Goal: Task Accomplishment & Management: Manage account settings

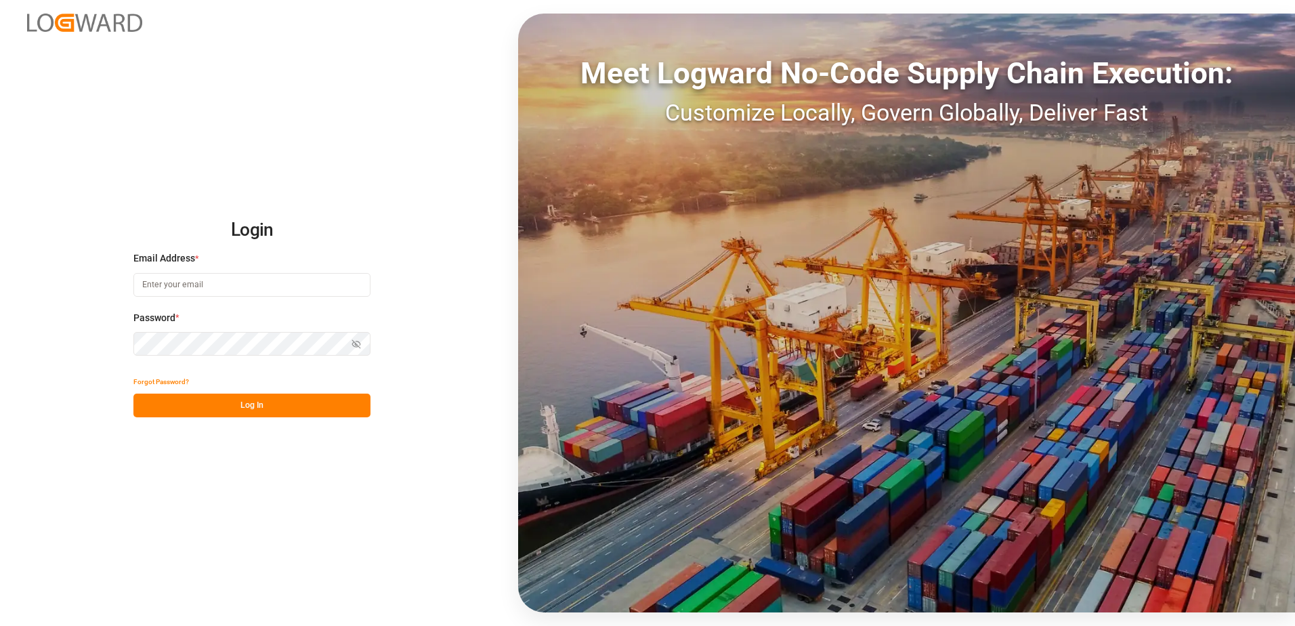
click at [214, 285] on input at bounding box center [251, 285] width 237 height 24
type input "[PERSON_NAME][EMAIL_ADDRESS][DOMAIN_NAME]"
click at [86, 341] on div "Login Email Address * [EMAIL_ADDRESS][DOMAIN_NAME] Password * Show password For…" at bounding box center [647, 313] width 1295 height 626
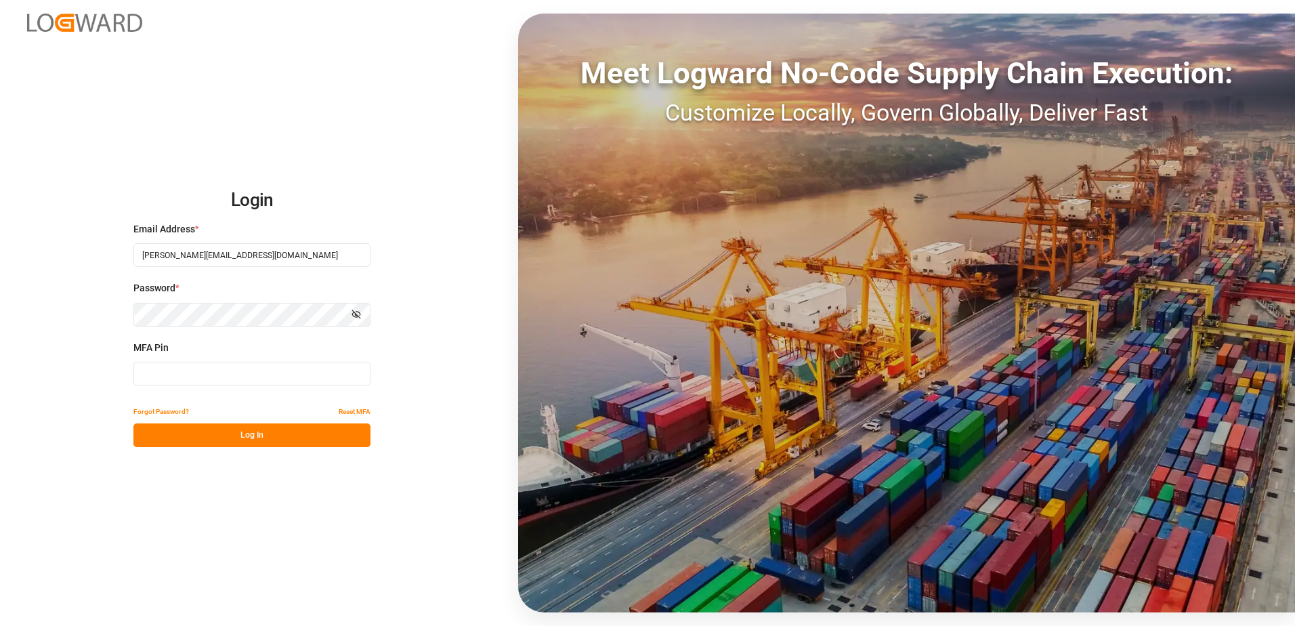
click at [152, 377] on input at bounding box center [251, 374] width 237 height 24
type input "217307"
click at [213, 436] on button "Log In" at bounding box center [251, 435] width 237 height 24
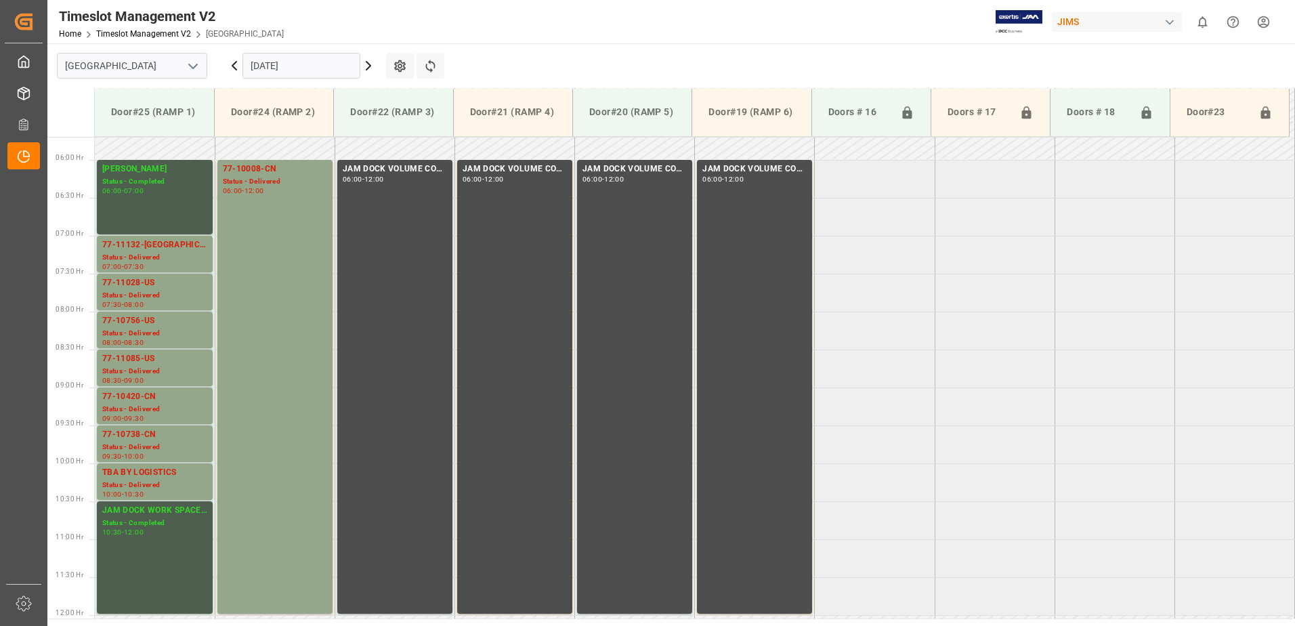
scroll to position [456, 0]
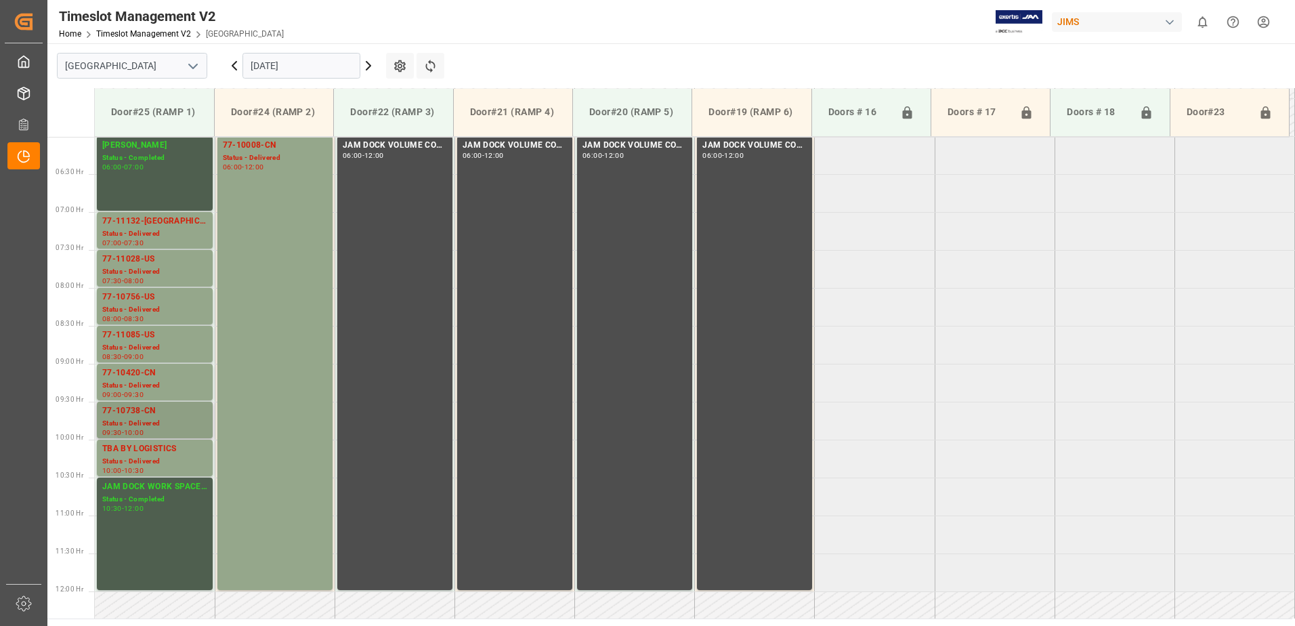
click at [137, 418] on div "Status - Delivered" at bounding box center [154, 424] width 105 height 12
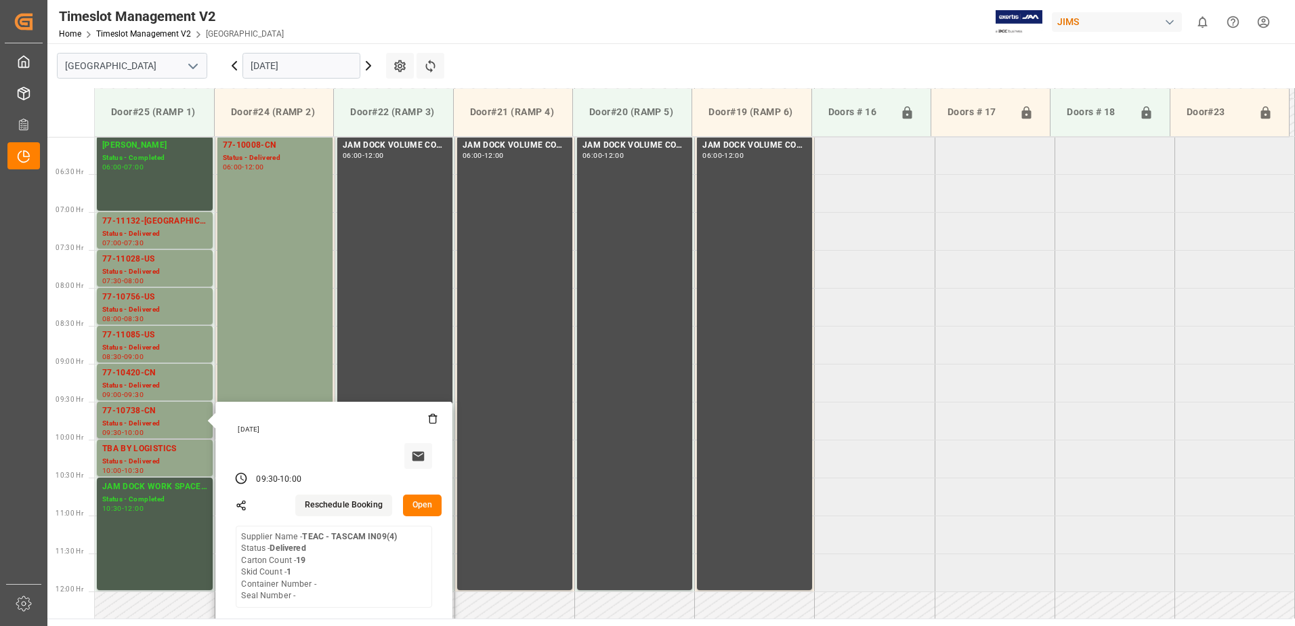
click at [436, 502] on button "Open" at bounding box center [422, 505] width 39 height 22
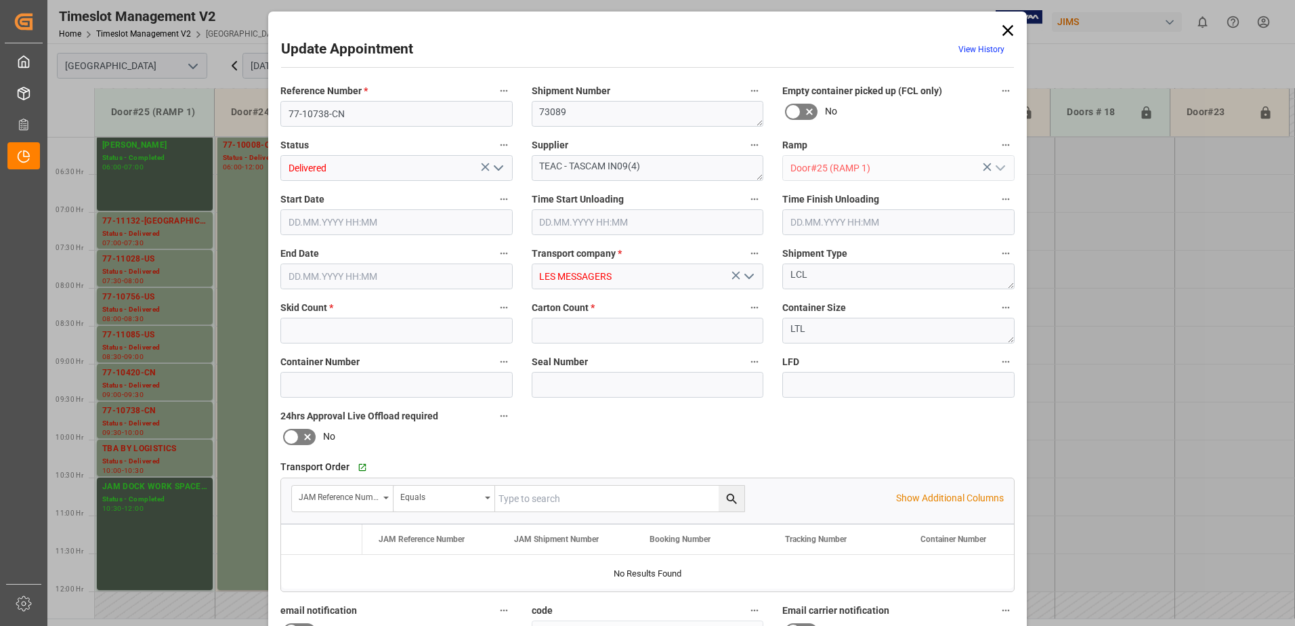
type input "1"
type input "19"
type input "[DATE] 09:30"
type input "[DATE] 11:15"
type input "[DATE] 10:00"
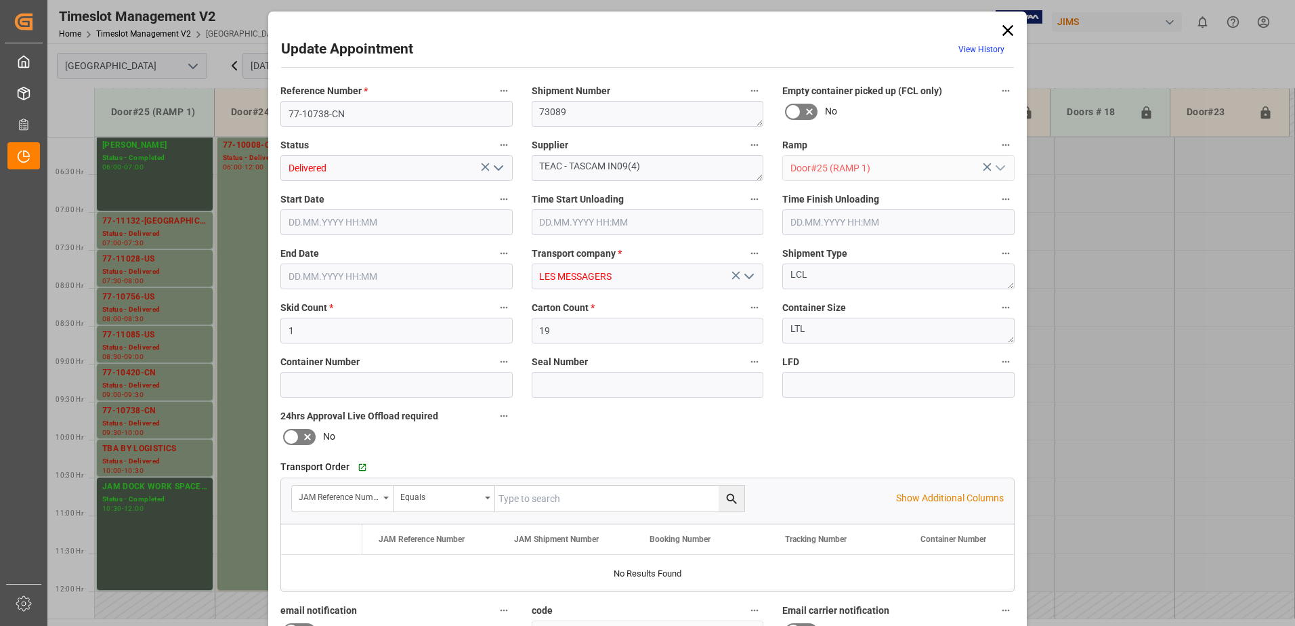
type input "[DATE] 15:06"
click at [494, 170] on icon "open menu" at bounding box center [498, 168] width 16 height 16
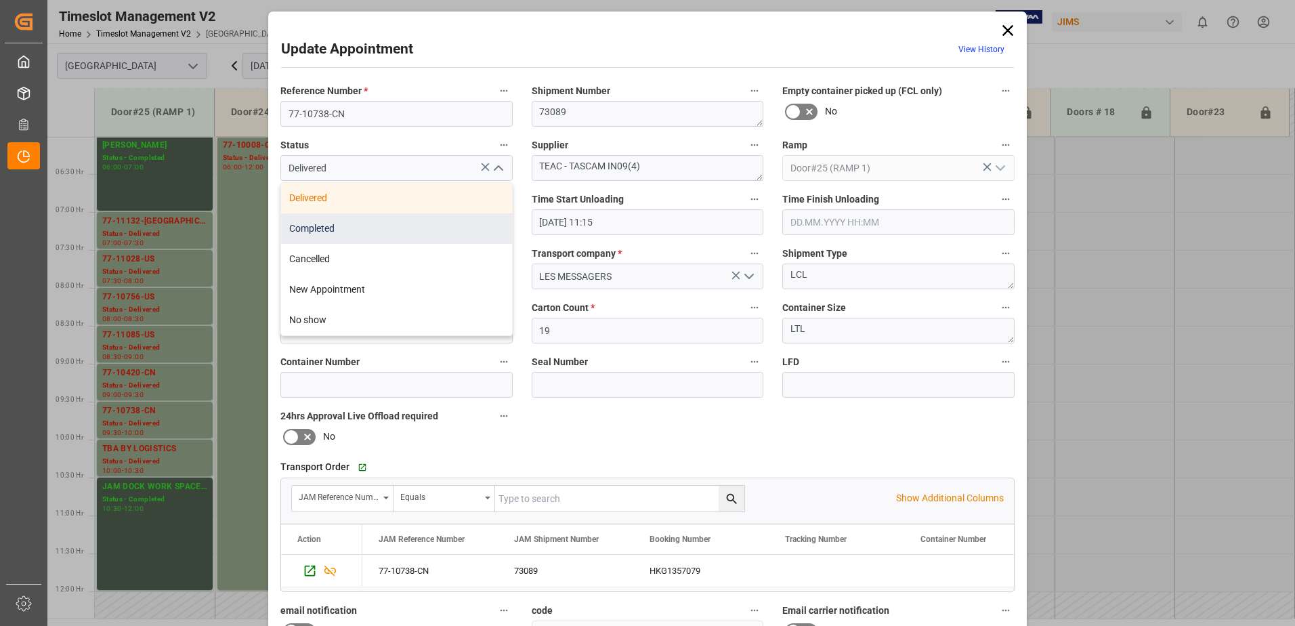
click at [438, 228] on div "Completed" at bounding box center [396, 228] width 231 height 30
type input "Completed"
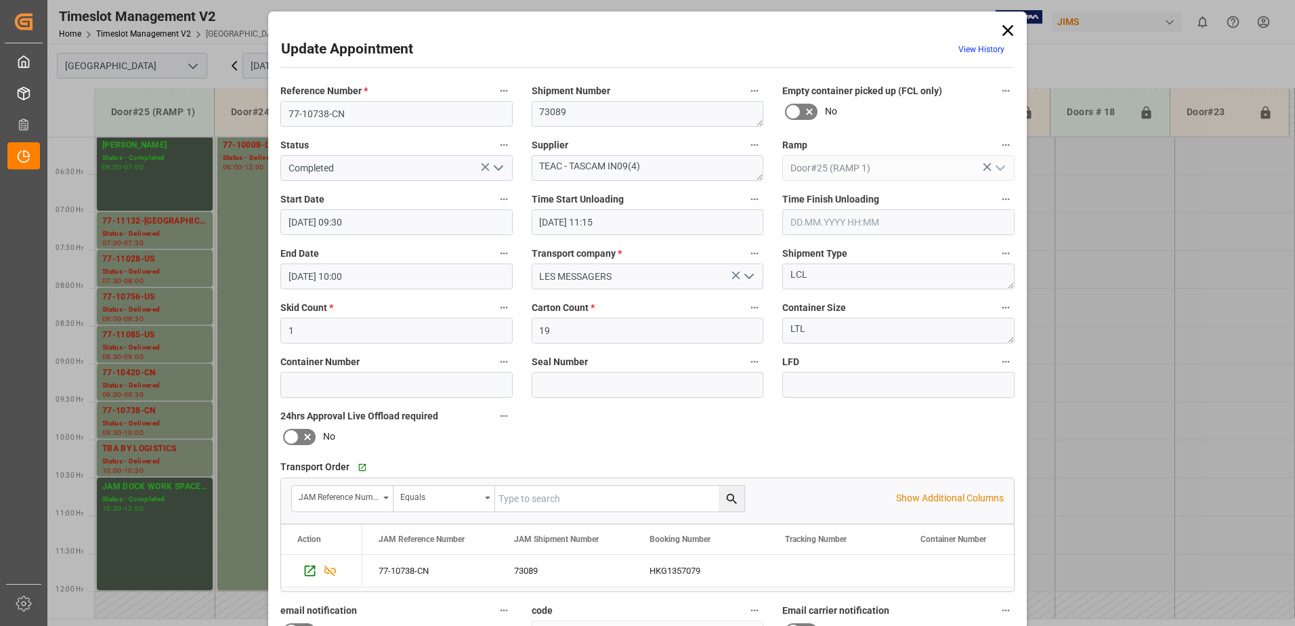
click at [820, 219] on input "text" at bounding box center [898, 222] width 232 height 26
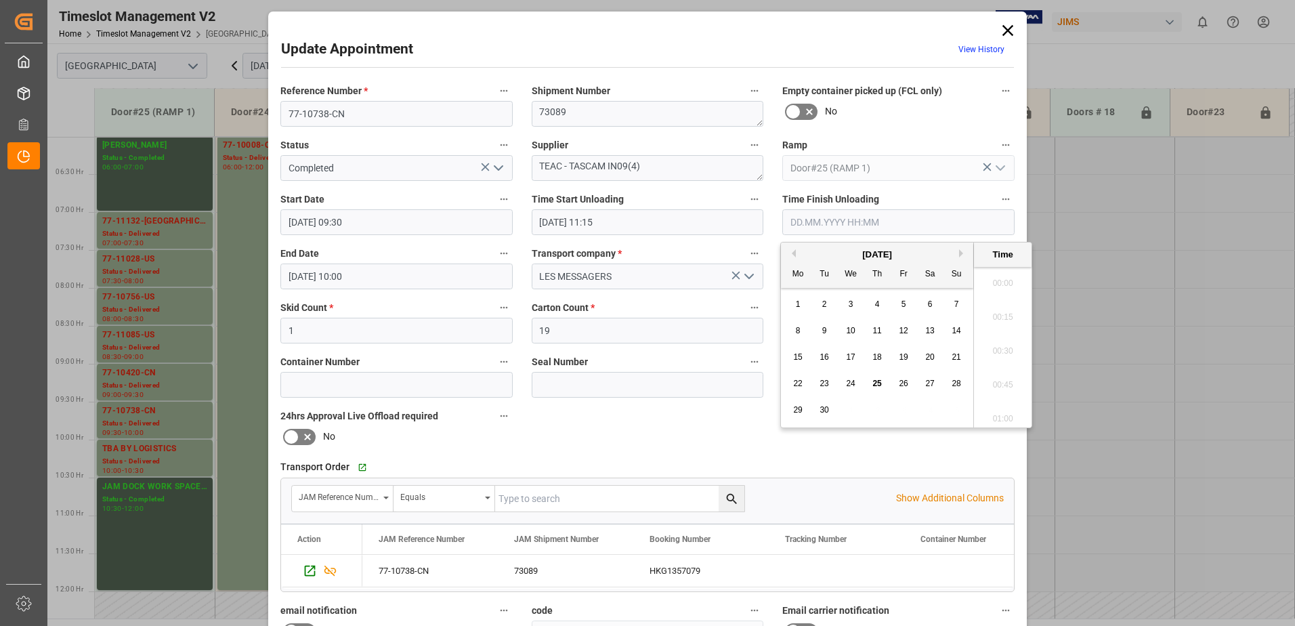
scroll to position [1834, 0]
click at [877, 384] on span "25" at bounding box center [876, 383] width 9 height 9
click at [995, 282] on li "11:30" at bounding box center [1003, 279] width 58 height 34
type input "[DATE] 11:30"
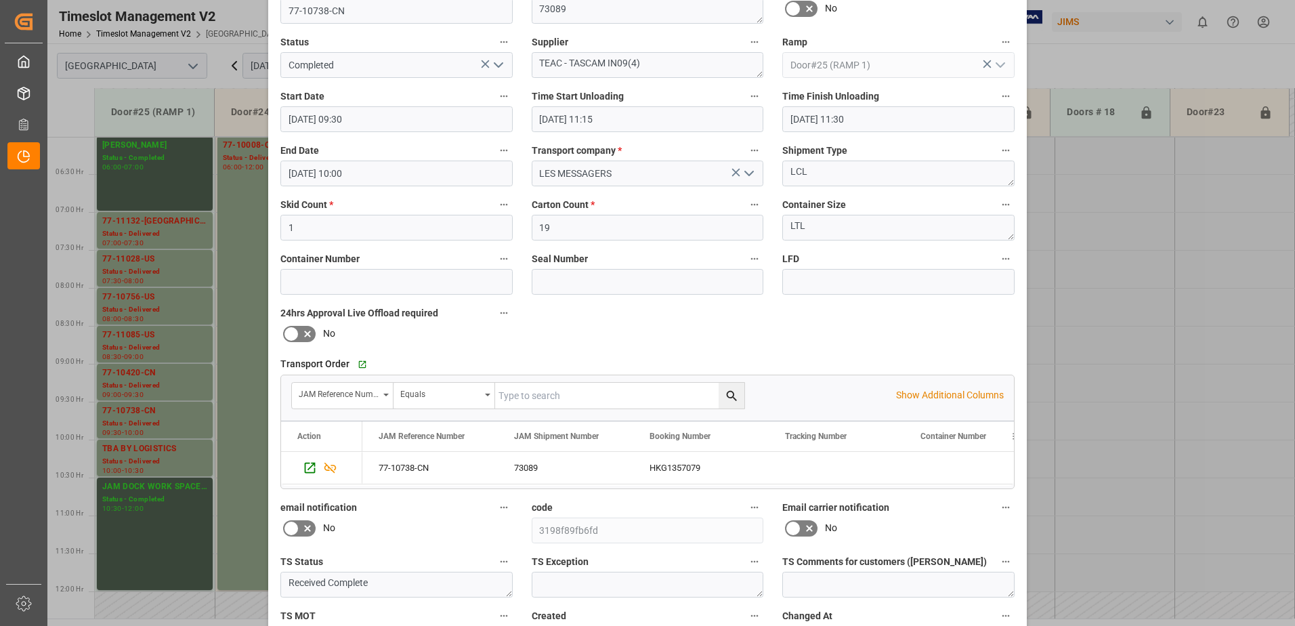
scroll to position [198, 0]
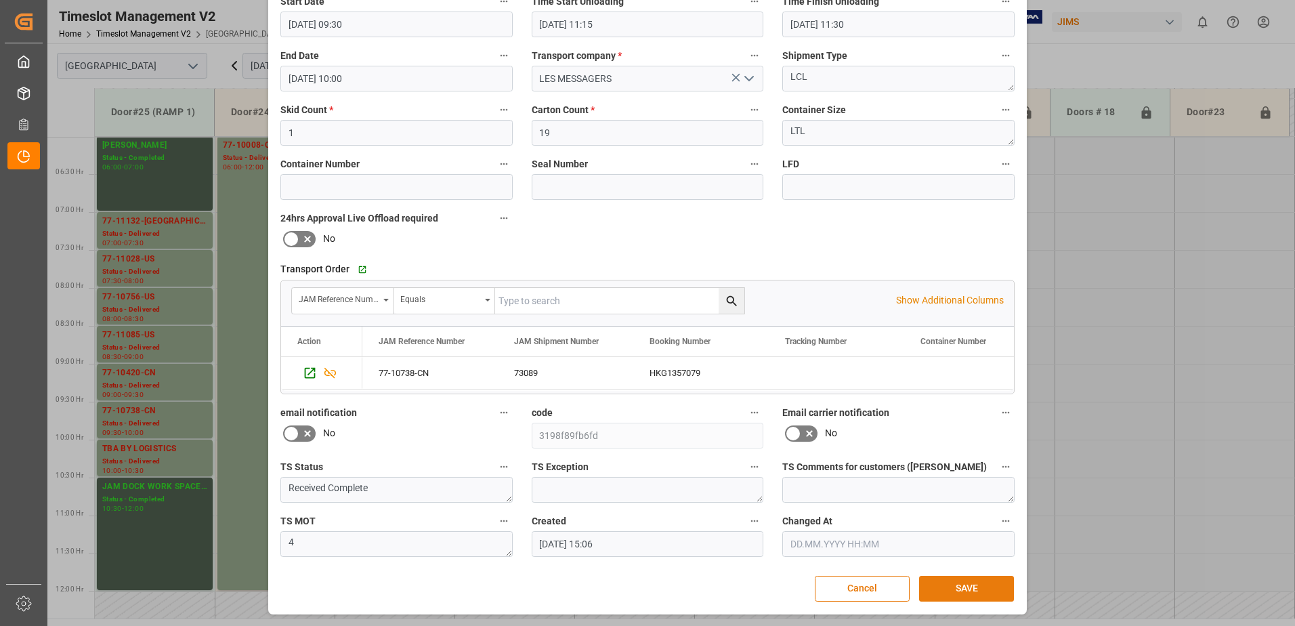
click at [974, 589] on button "SAVE" at bounding box center [966, 589] width 95 height 26
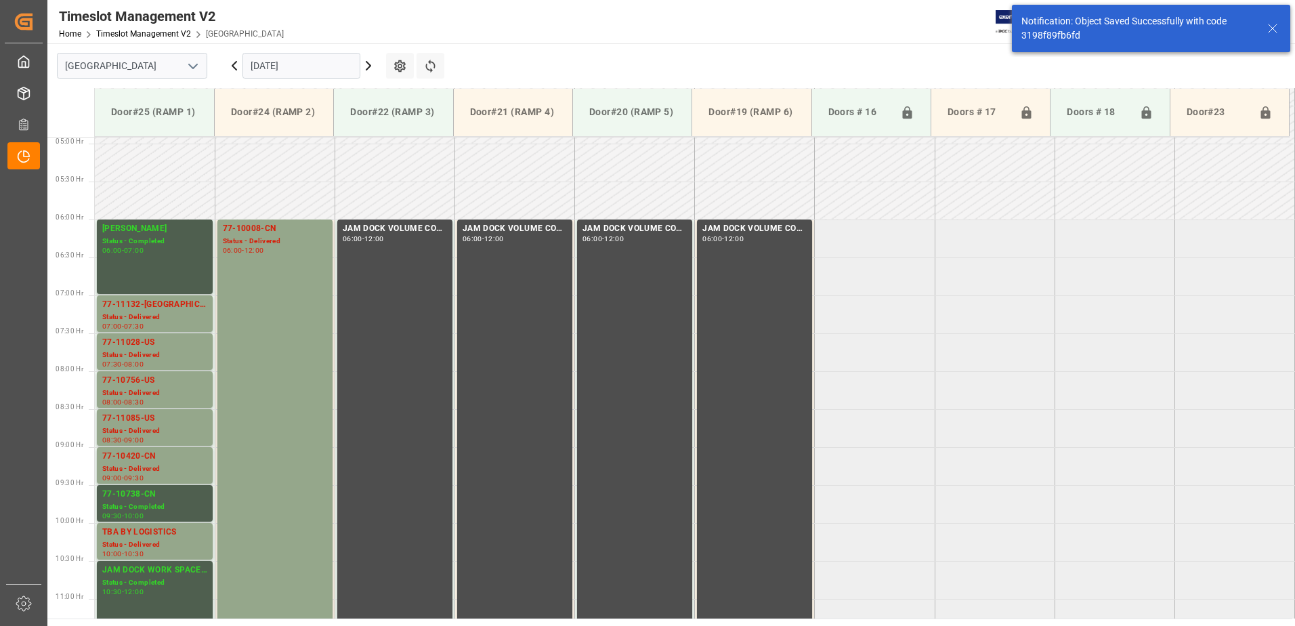
scroll to position [599, 0]
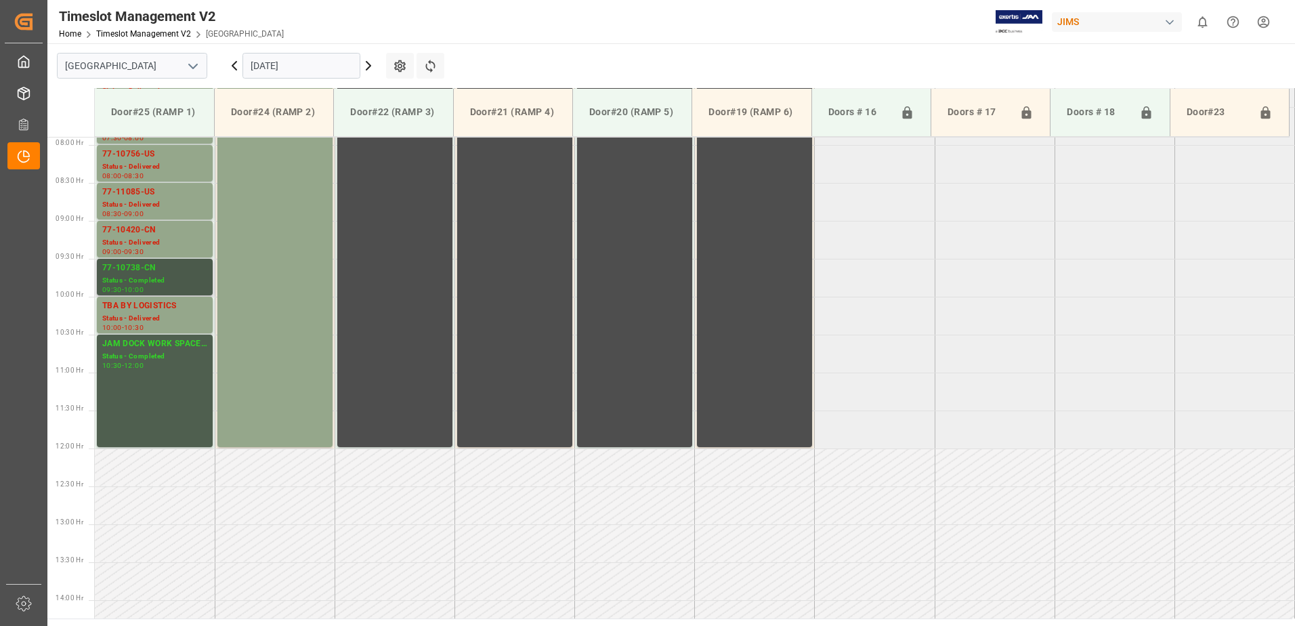
click at [169, 276] on div "Status - Completed" at bounding box center [154, 281] width 105 height 12
click at [370, 66] on icon at bounding box center [368, 66] width 4 height 8
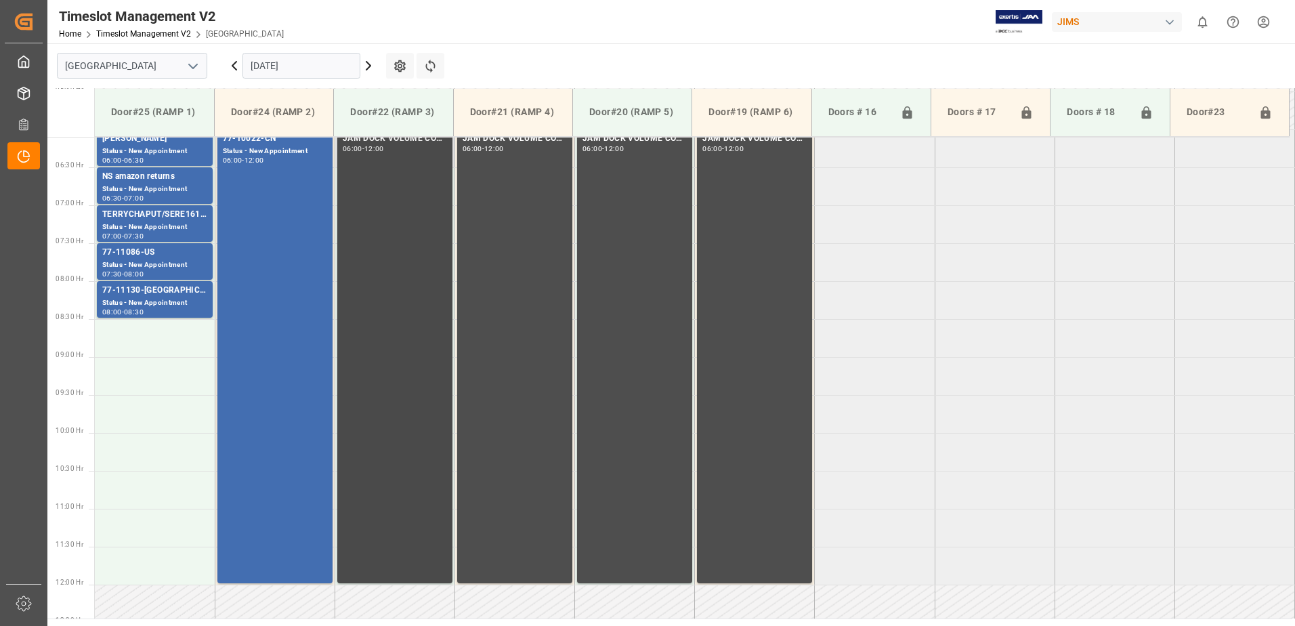
scroll to position [444, 0]
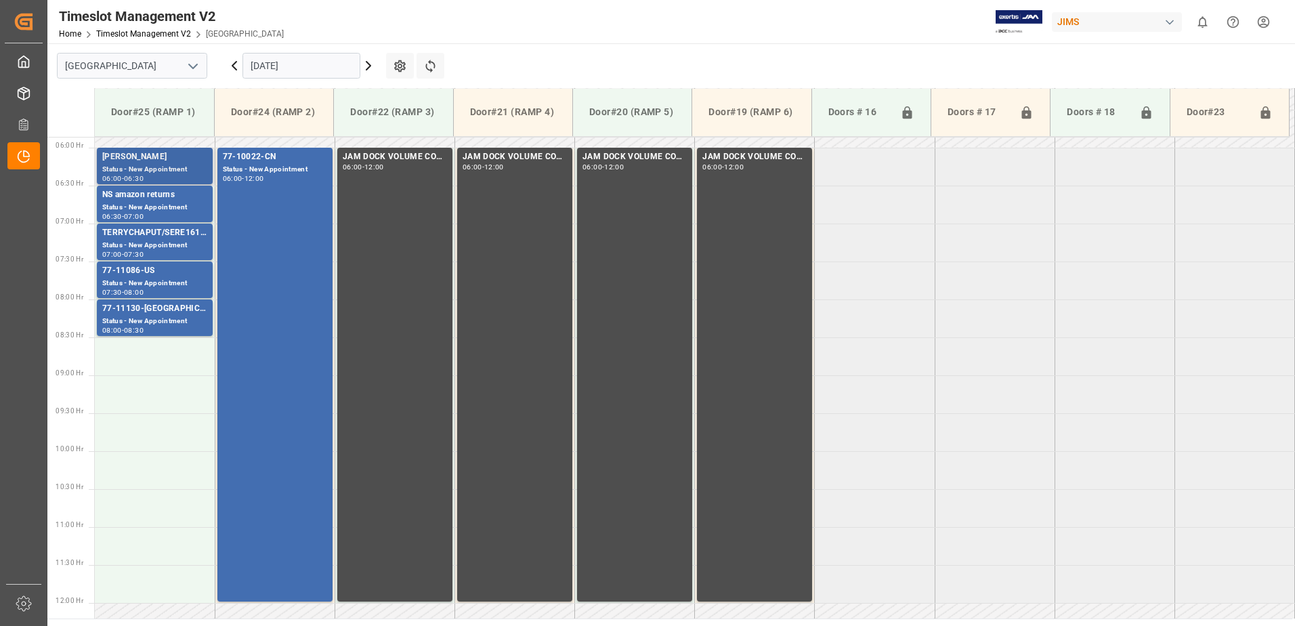
click at [135, 164] on div "Status - New Appointment" at bounding box center [154, 170] width 105 height 12
click at [164, 200] on div "NS amazon returns" at bounding box center [154, 195] width 105 height 14
click at [159, 239] on div "TERRYCHAPUT/SERE161825" at bounding box center [154, 233] width 105 height 14
click at [160, 276] on div "77-11086-US" at bounding box center [154, 271] width 105 height 14
click at [169, 311] on div "77-11130-[GEOGRAPHIC_DATA]" at bounding box center [154, 309] width 105 height 14
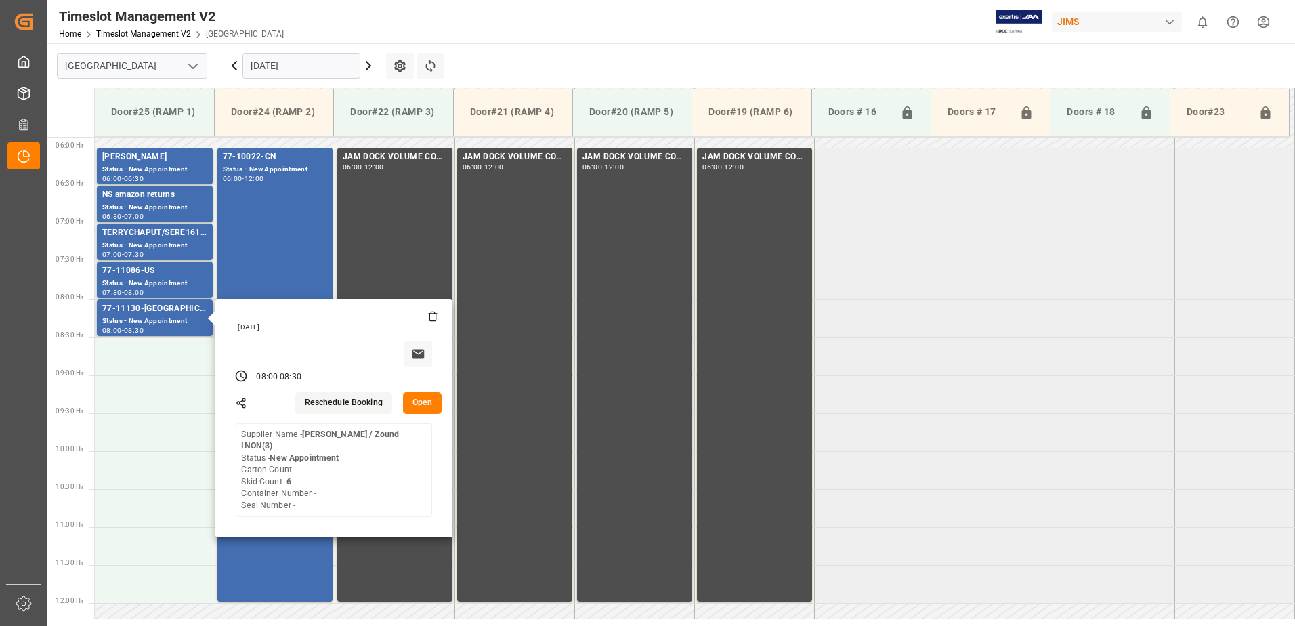
click at [420, 402] on button "Open" at bounding box center [422, 403] width 39 height 22
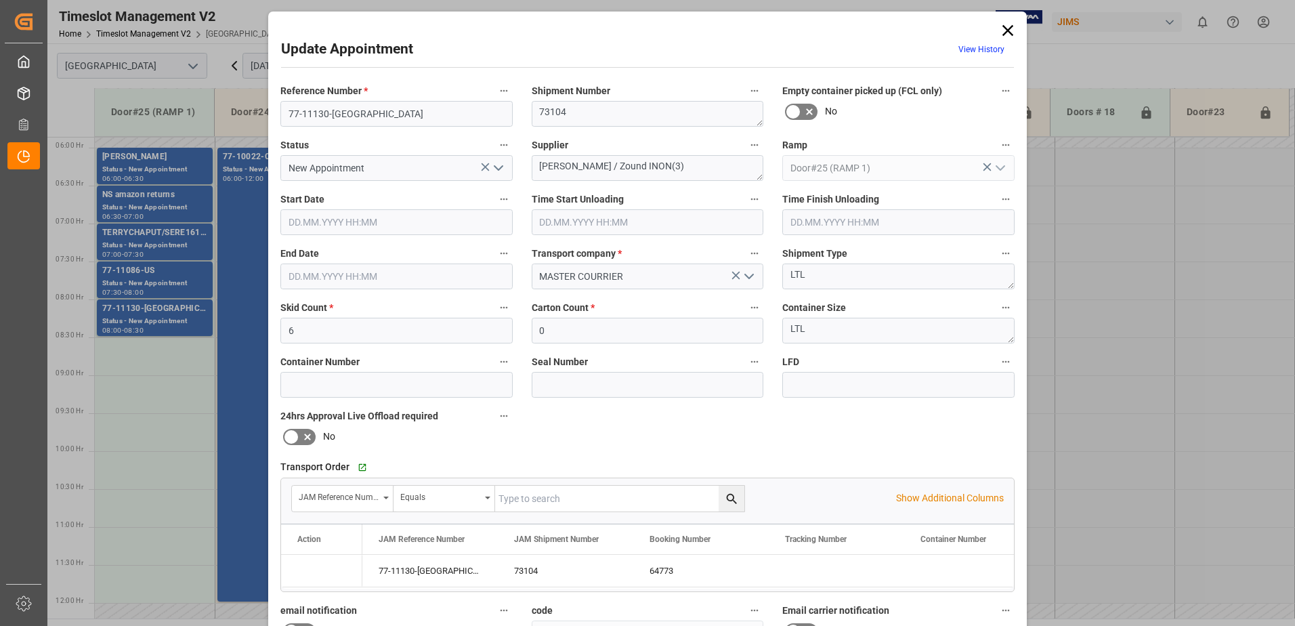
type input "[DATE] 08:00"
type input "[DATE] 08:30"
type input "[DATE] 13:45"
click at [1007, 30] on icon at bounding box center [1008, 30] width 11 height 11
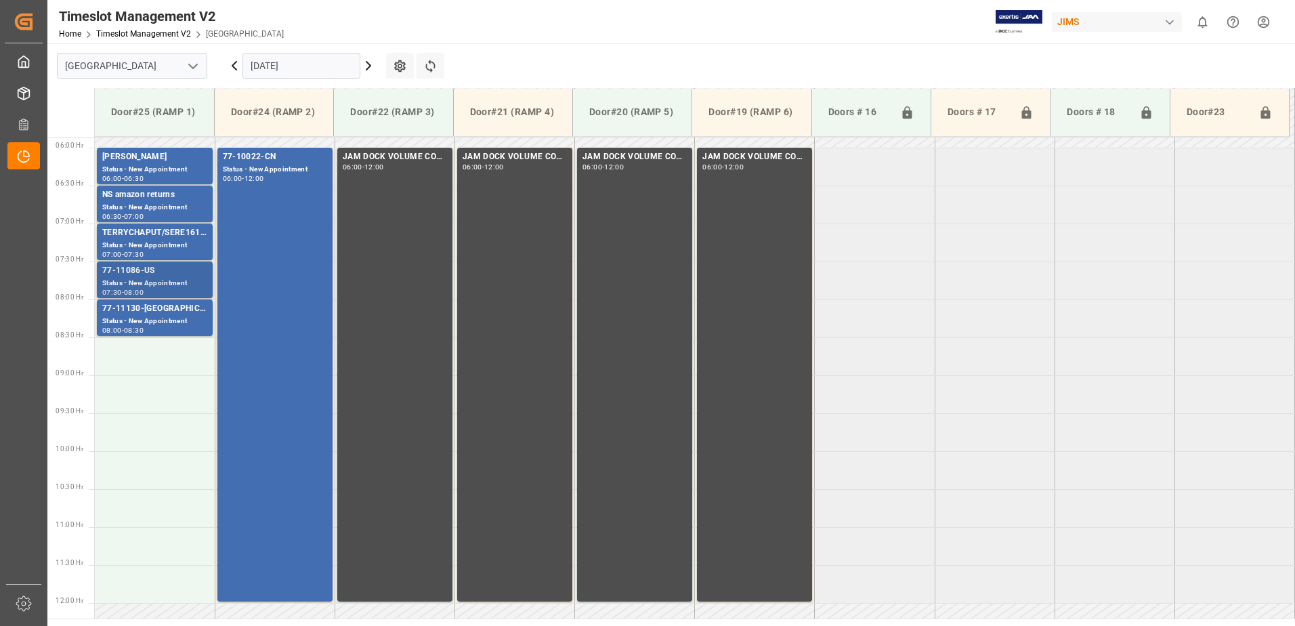
click at [135, 276] on div "77-11086-US" at bounding box center [154, 271] width 105 height 14
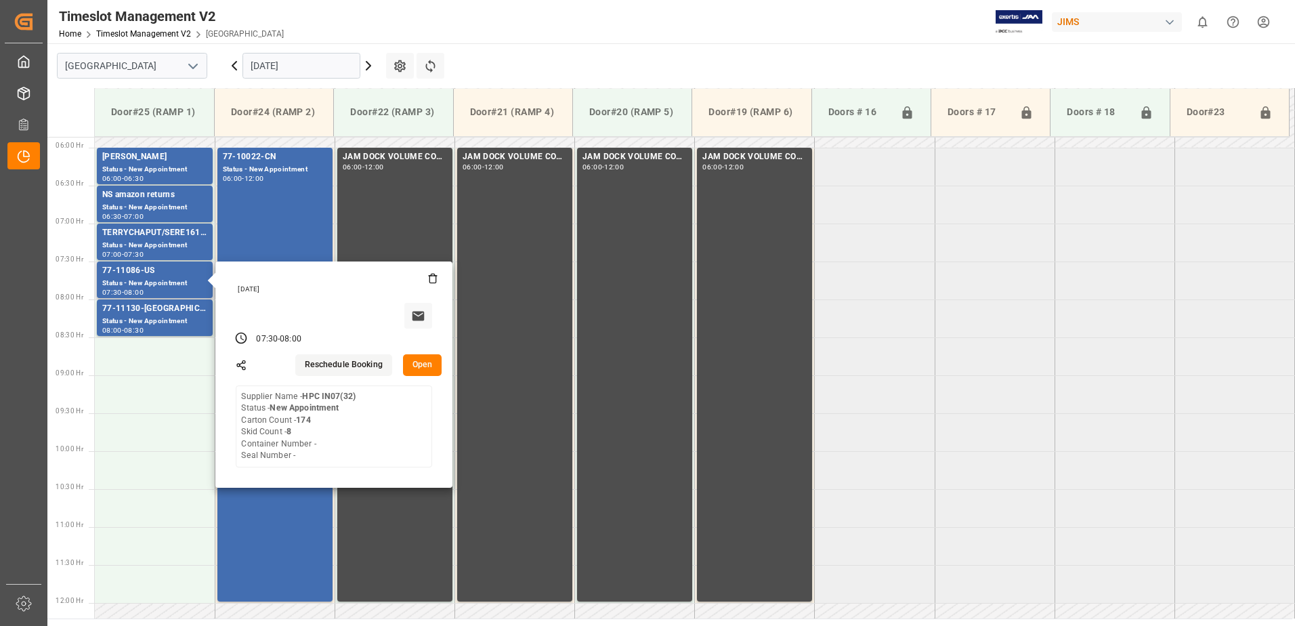
click at [421, 362] on button "Open" at bounding box center [422, 365] width 39 height 22
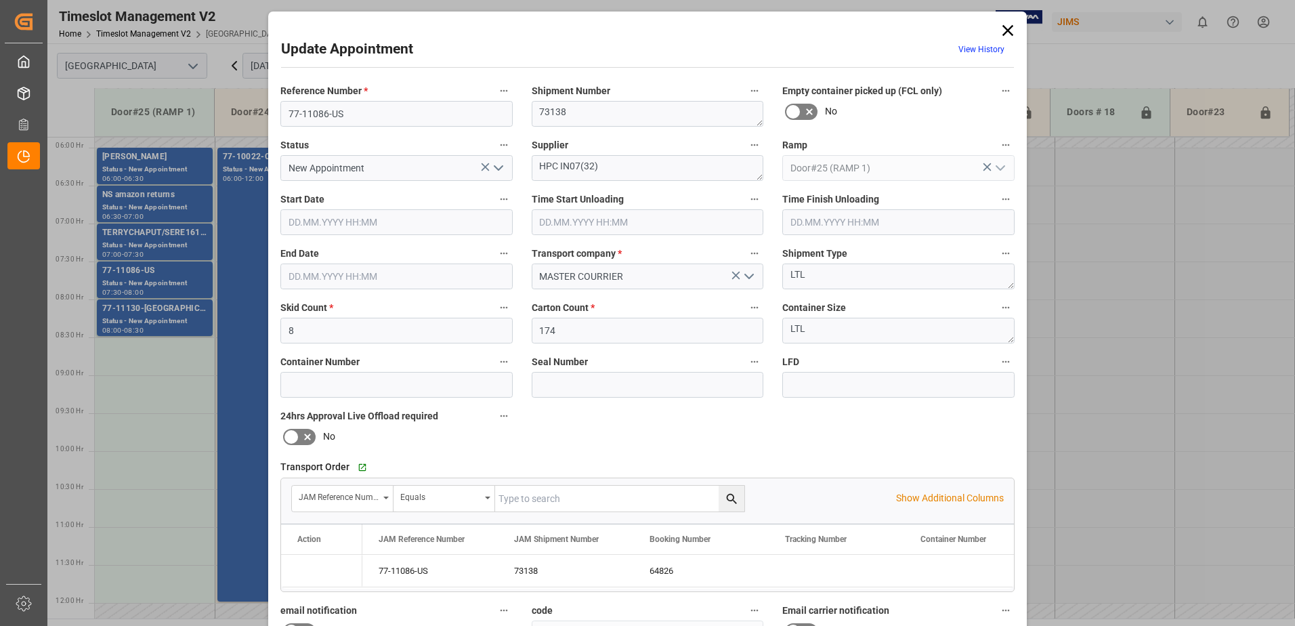
type input "[DATE] 07:30"
type input "[DATE] 08:00"
type input "[DATE] 13:44"
click at [1003, 29] on icon at bounding box center [1007, 30] width 19 height 19
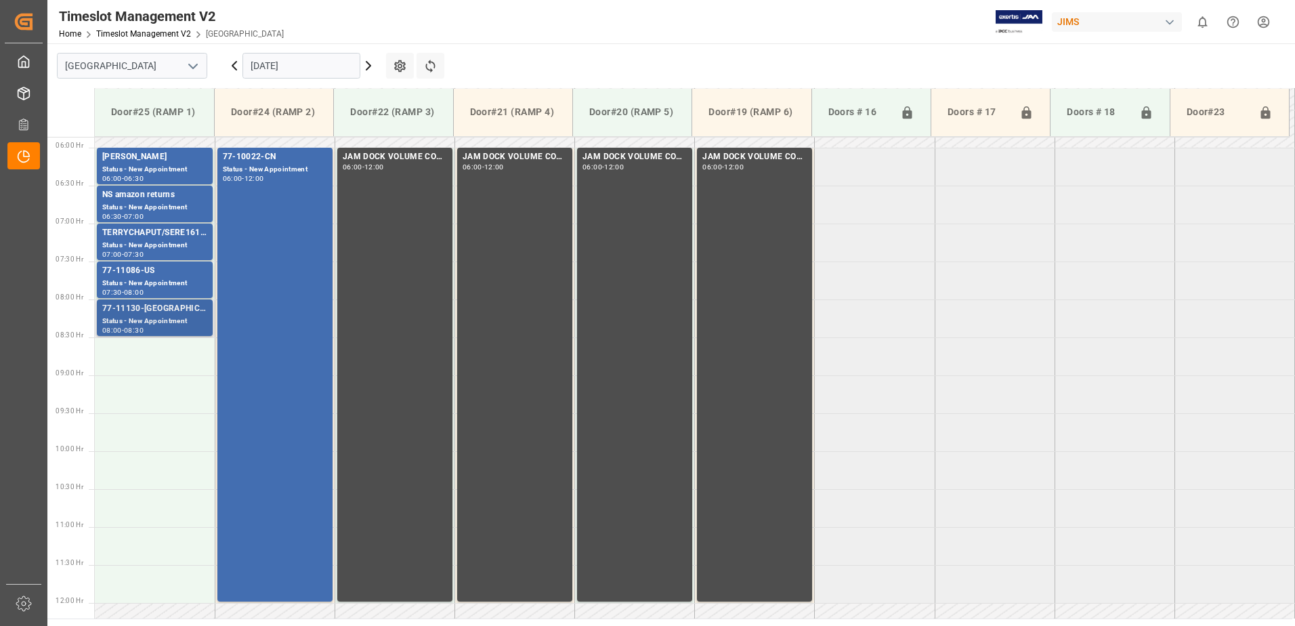
click at [143, 314] on div "77-11130-[GEOGRAPHIC_DATA]" at bounding box center [154, 309] width 105 height 14
click at [157, 312] on div "77-11130-[GEOGRAPHIC_DATA]" at bounding box center [154, 309] width 105 height 14
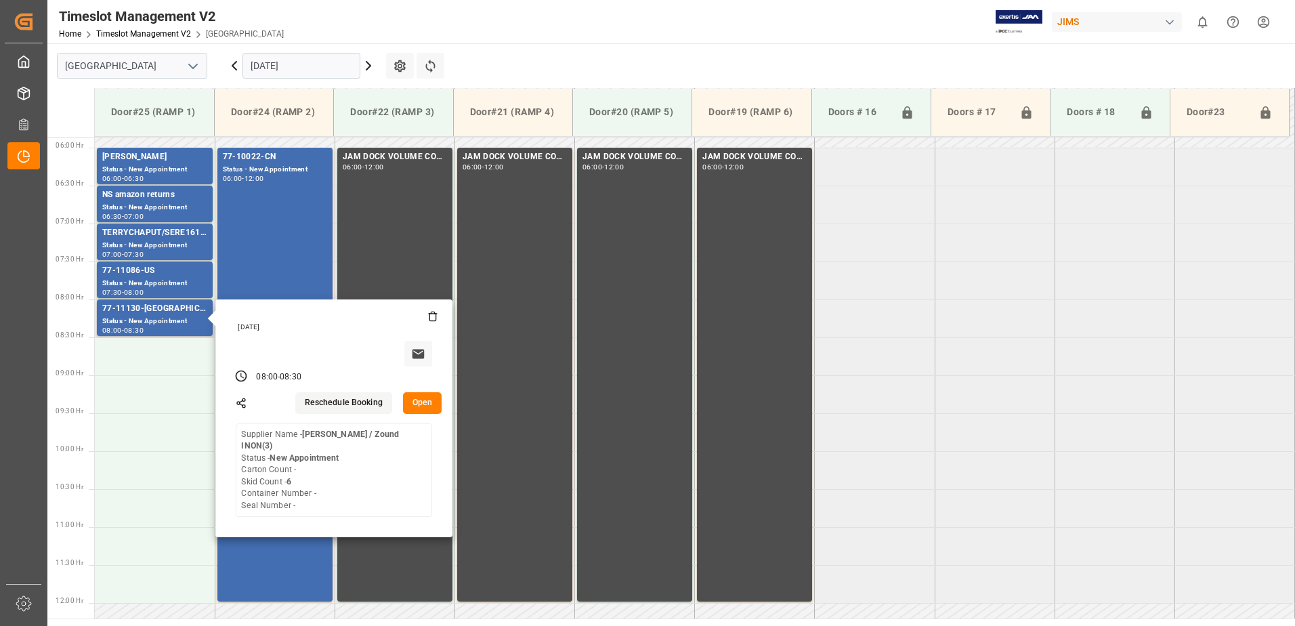
click at [423, 401] on button "Open" at bounding box center [422, 403] width 39 height 22
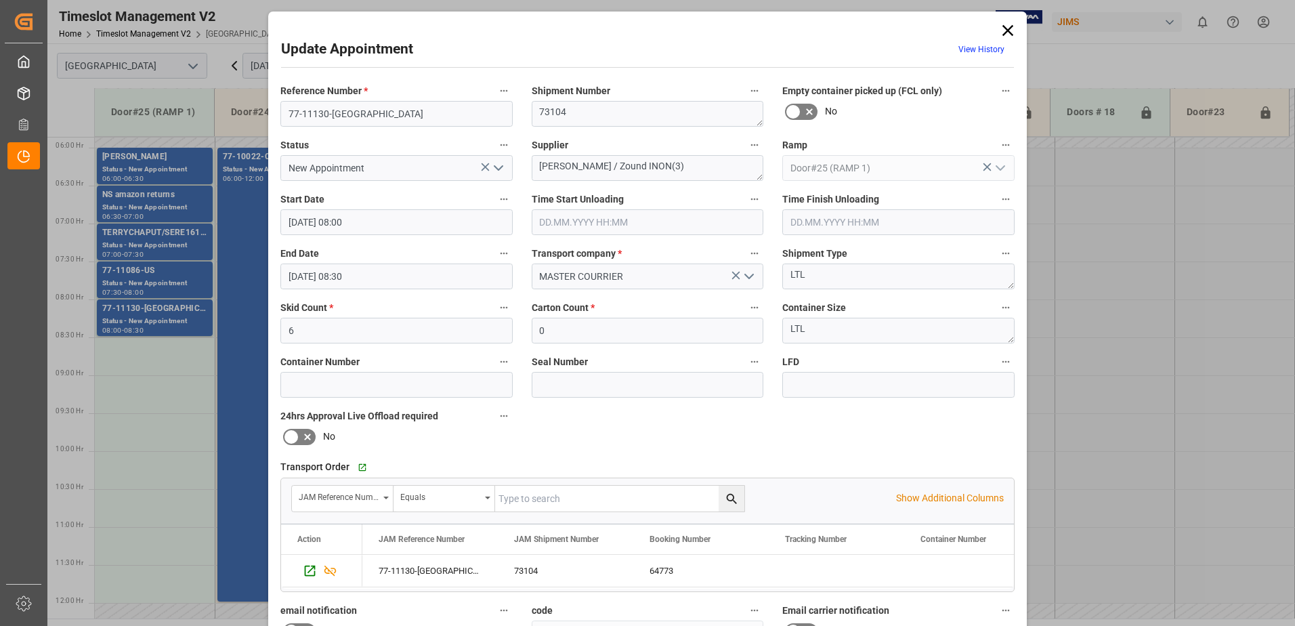
click at [1006, 30] on icon at bounding box center [1008, 30] width 11 height 11
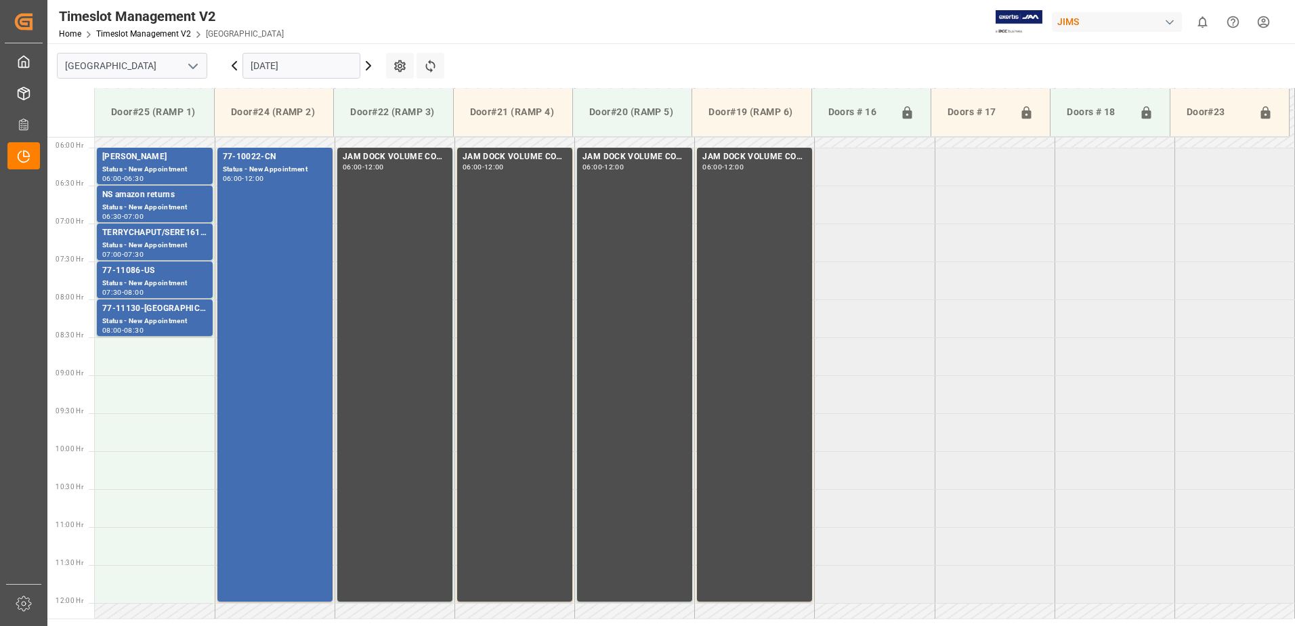
click at [367, 66] on icon at bounding box center [368, 66] width 16 height 16
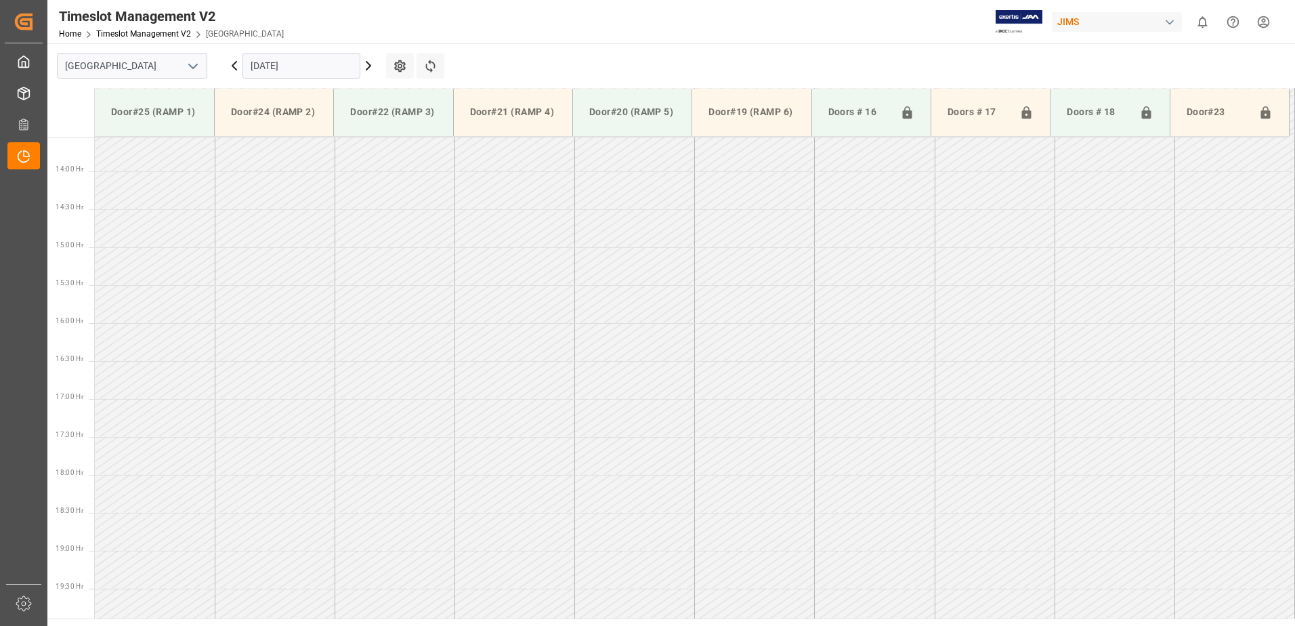
scroll to position [1054, 0]
click at [320, 66] on input "[DATE]" at bounding box center [302, 66] width 118 height 26
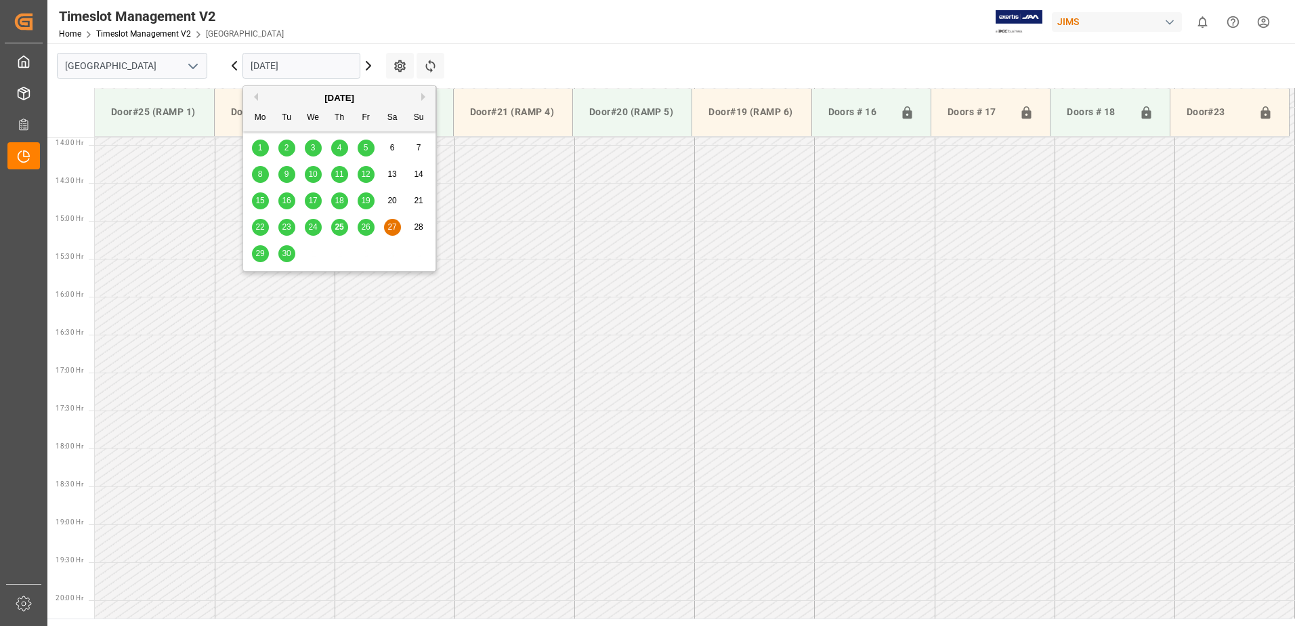
click at [425, 96] on button "Next Month" at bounding box center [425, 97] width 8 height 8
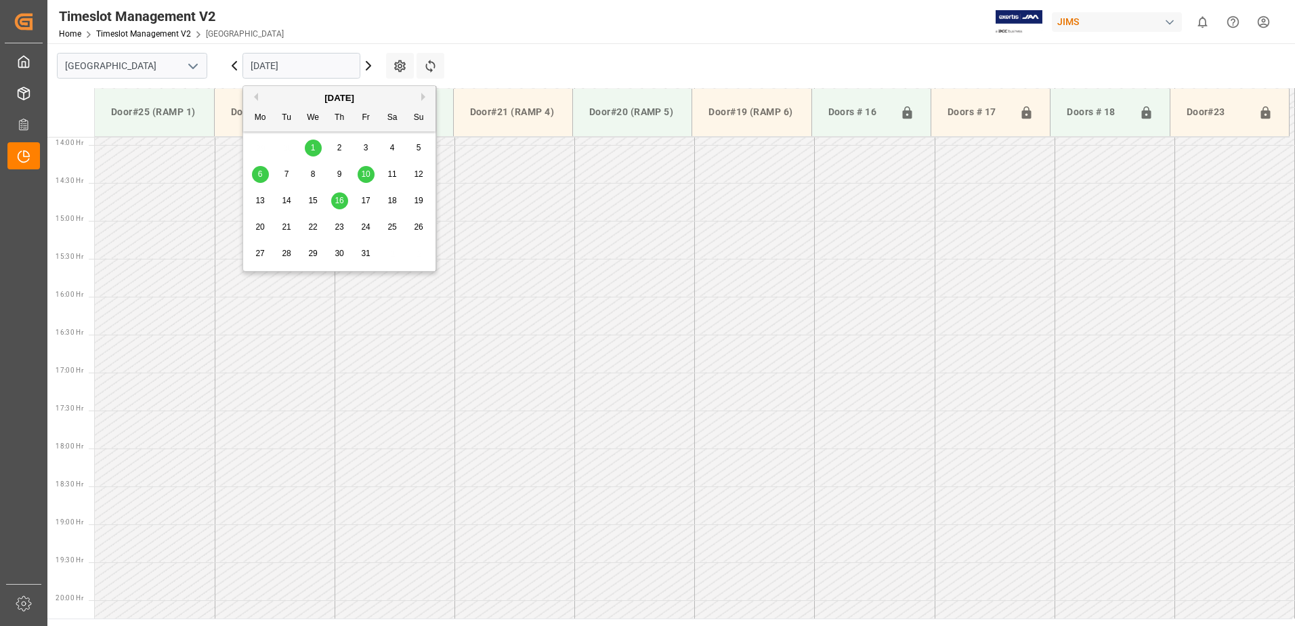
click at [367, 173] on span "10" at bounding box center [365, 173] width 9 height 9
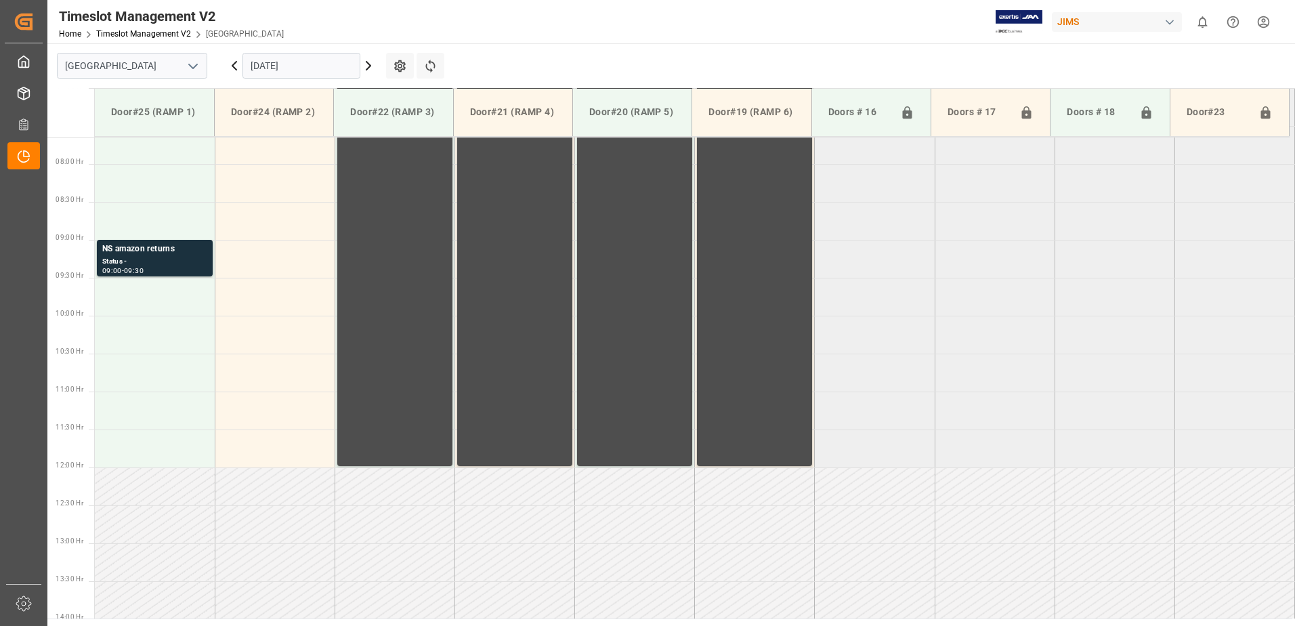
scroll to position [512, 0]
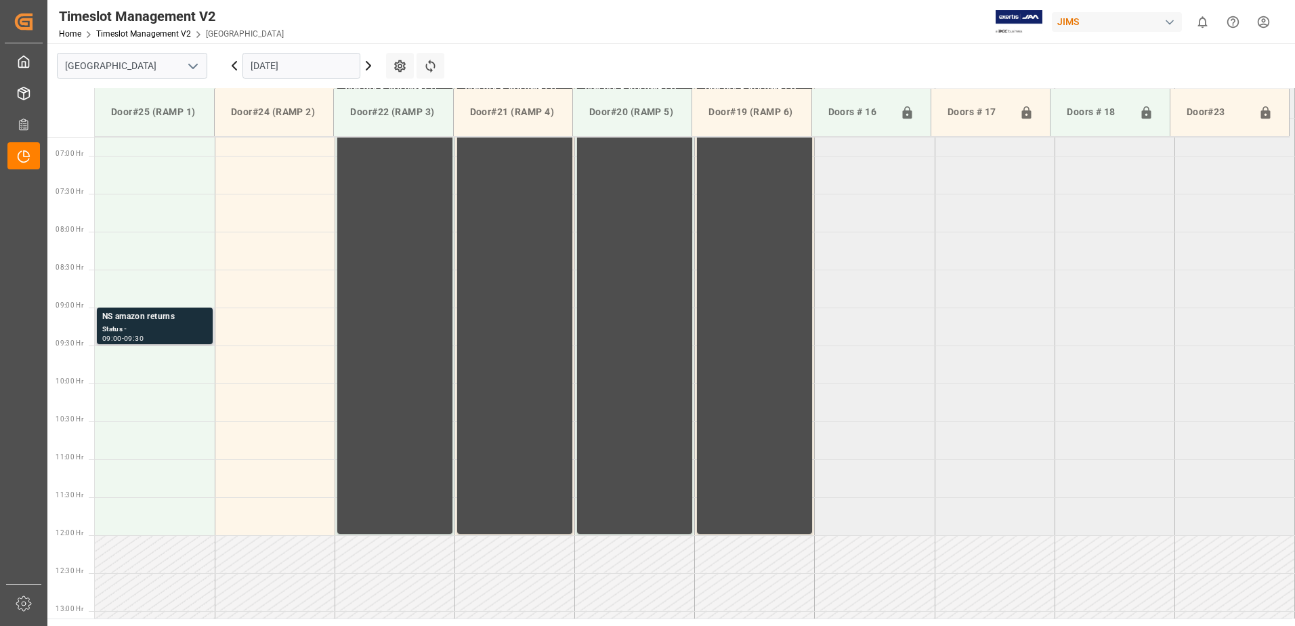
click at [145, 321] on div "NS amazon returns" at bounding box center [154, 317] width 105 height 14
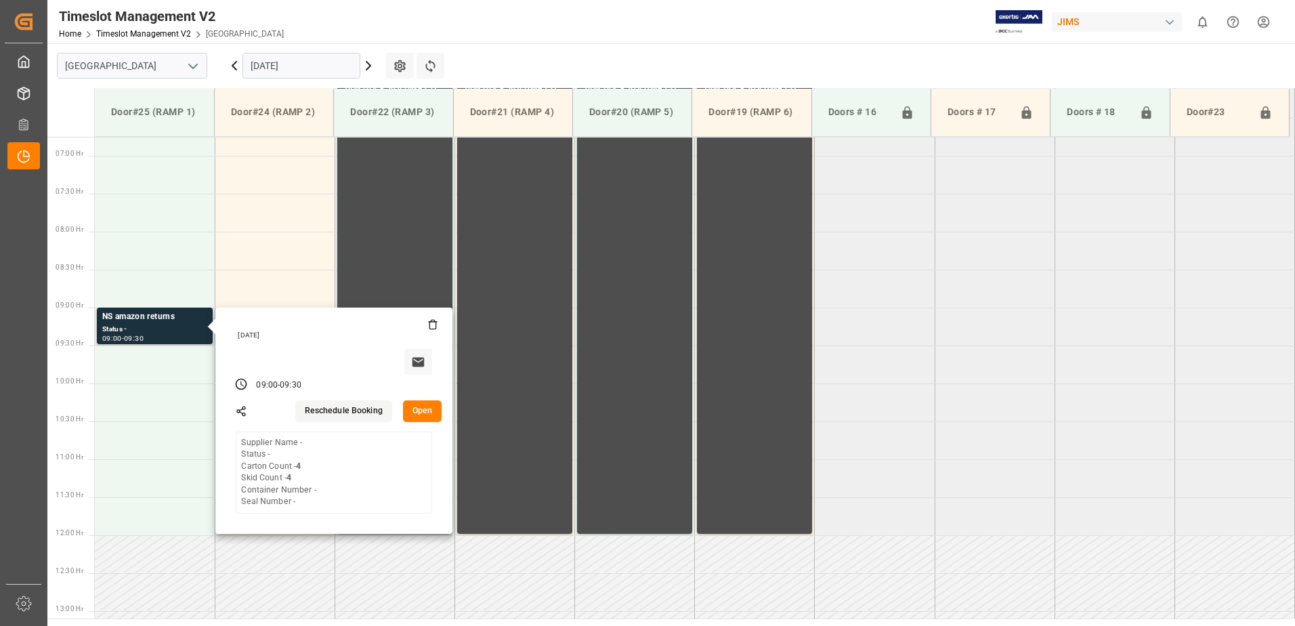
click at [427, 409] on button "Open" at bounding box center [422, 411] width 39 height 22
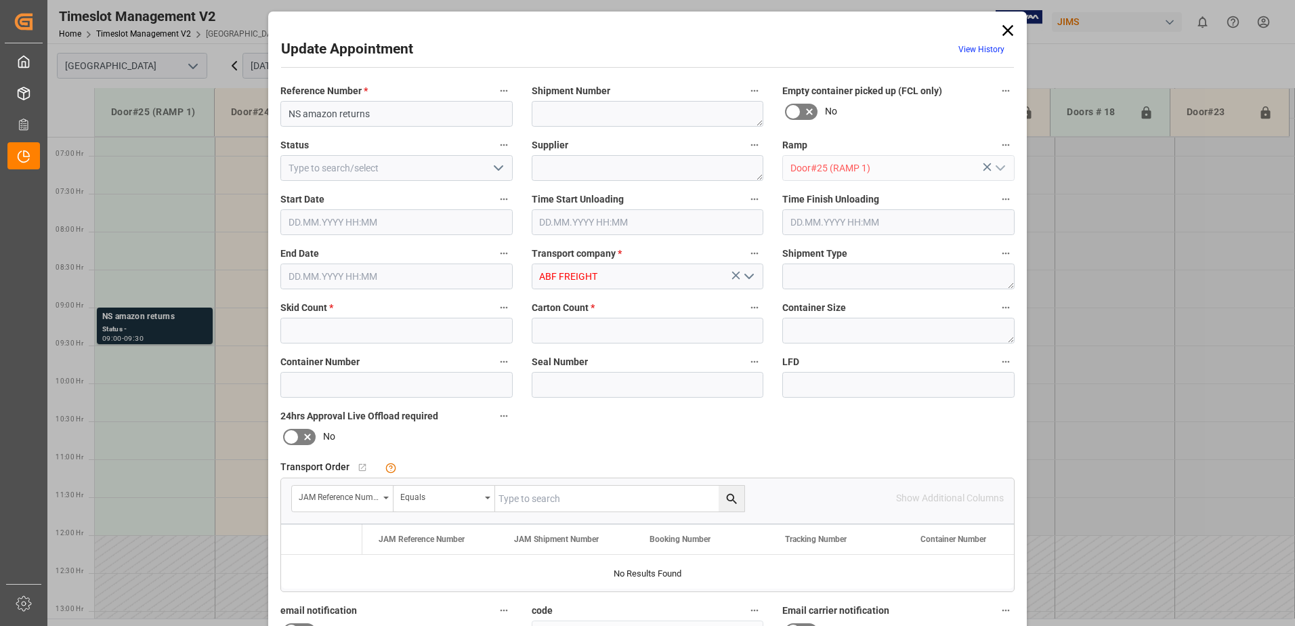
type input "4"
type input "[DATE] 09:00"
type input "[DATE] 09:30"
type input "[DATE] 18:46"
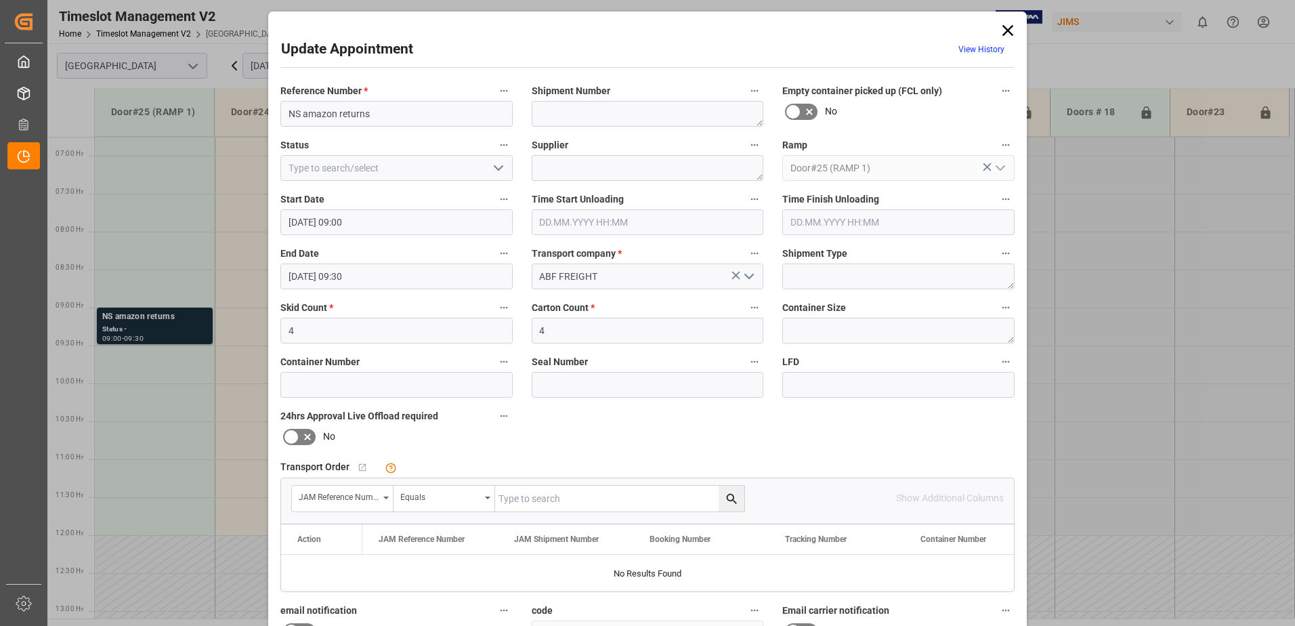
click at [498, 167] on icon "open menu" at bounding box center [498, 168] width 16 height 16
click at [379, 293] on div "New Appointment" at bounding box center [396, 289] width 231 height 30
type input "New Appointment"
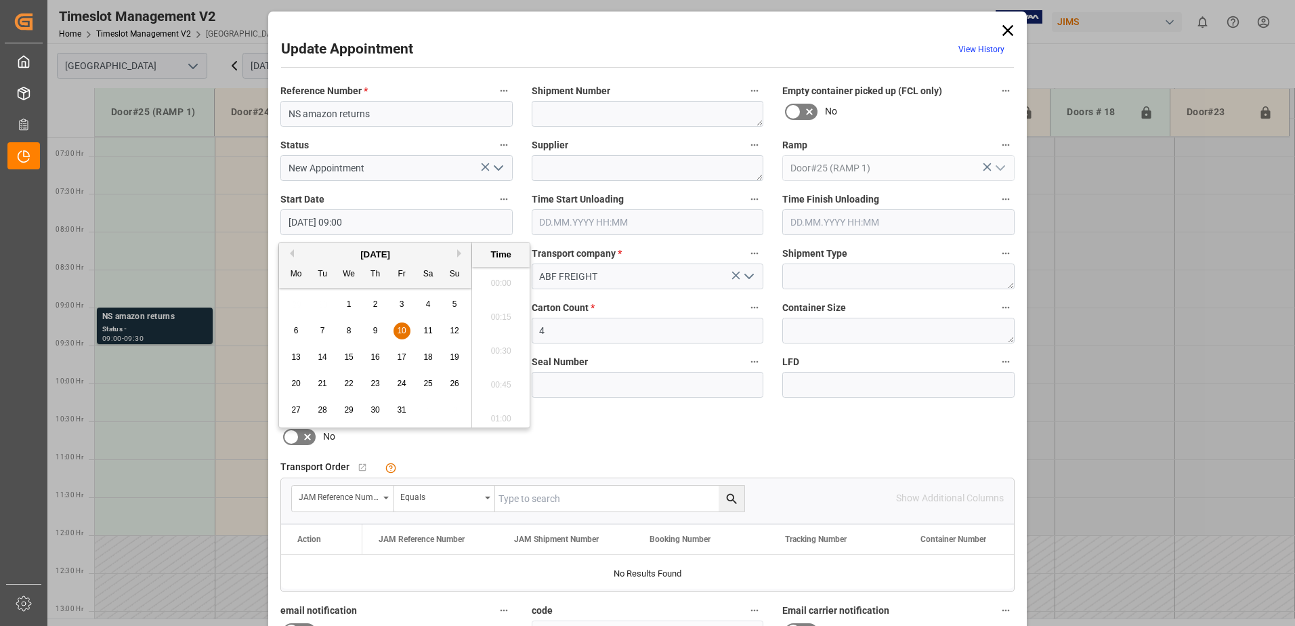
scroll to position [1156, 0]
click at [376, 219] on input "[DATE] 09:00" at bounding box center [396, 222] width 232 height 26
click at [402, 329] on span "10" at bounding box center [401, 330] width 9 height 9
click at [505, 348] on li "06:00" at bounding box center [501, 347] width 58 height 34
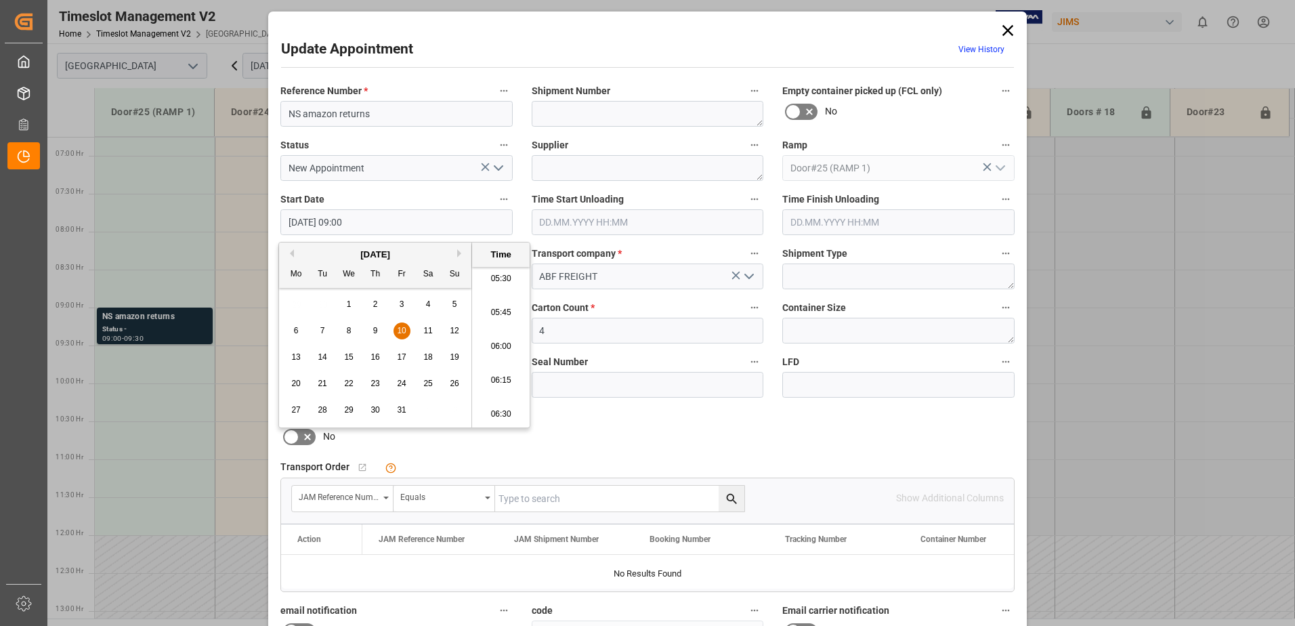
type input "[DATE] 06:00"
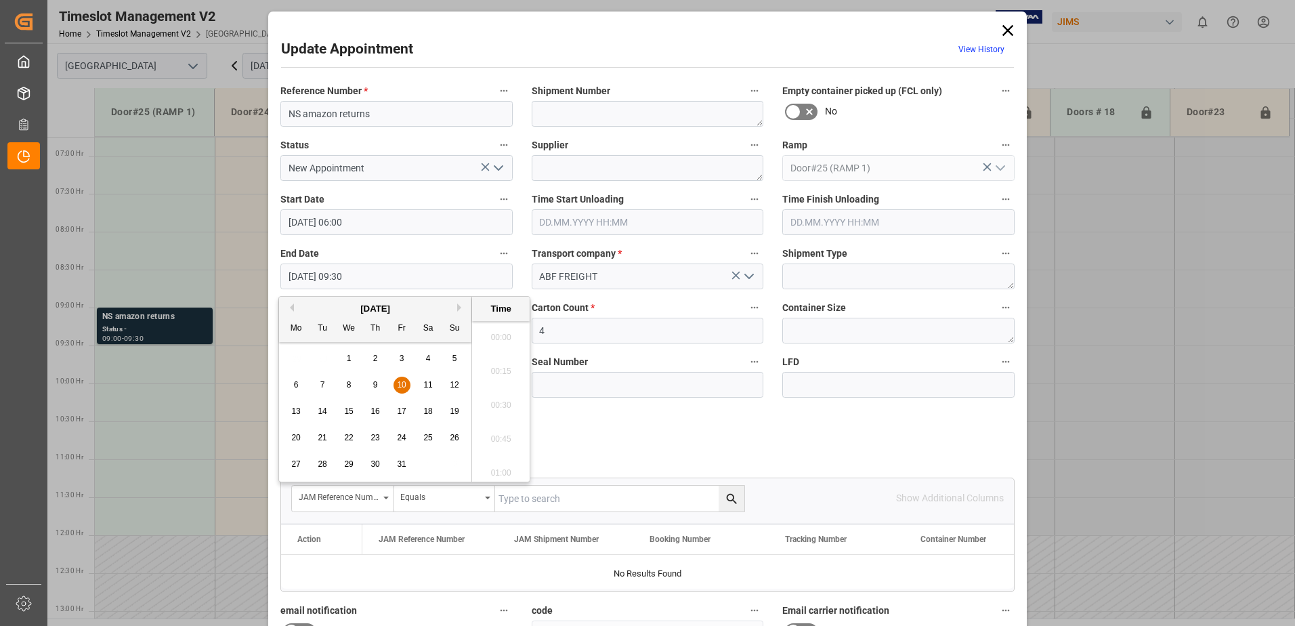
click at [382, 279] on input "[DATE] 09:30" at bounding box center [396, 277] width 232 height 26
click at [404, 379] on div "10" at bounding box center [402, 385] width 17 height 16
click at [504, 399] on li "06:30" at bounding box center [501, 401] width 58 height 34
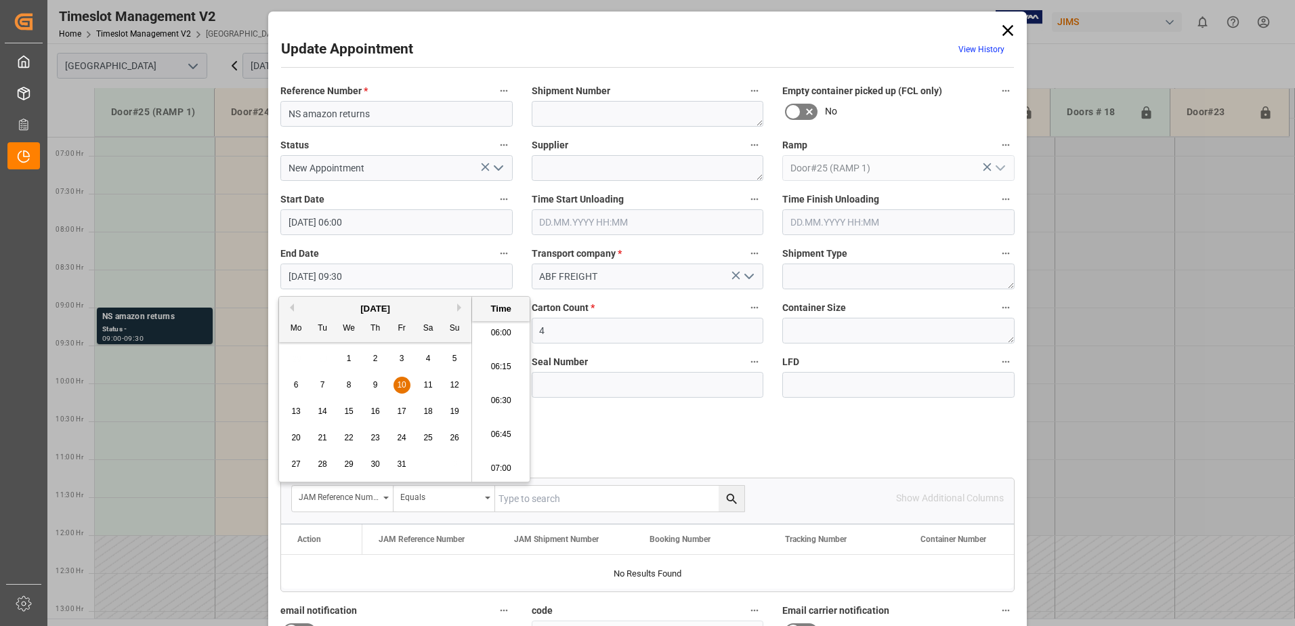
type input "[DATE] 06:30"
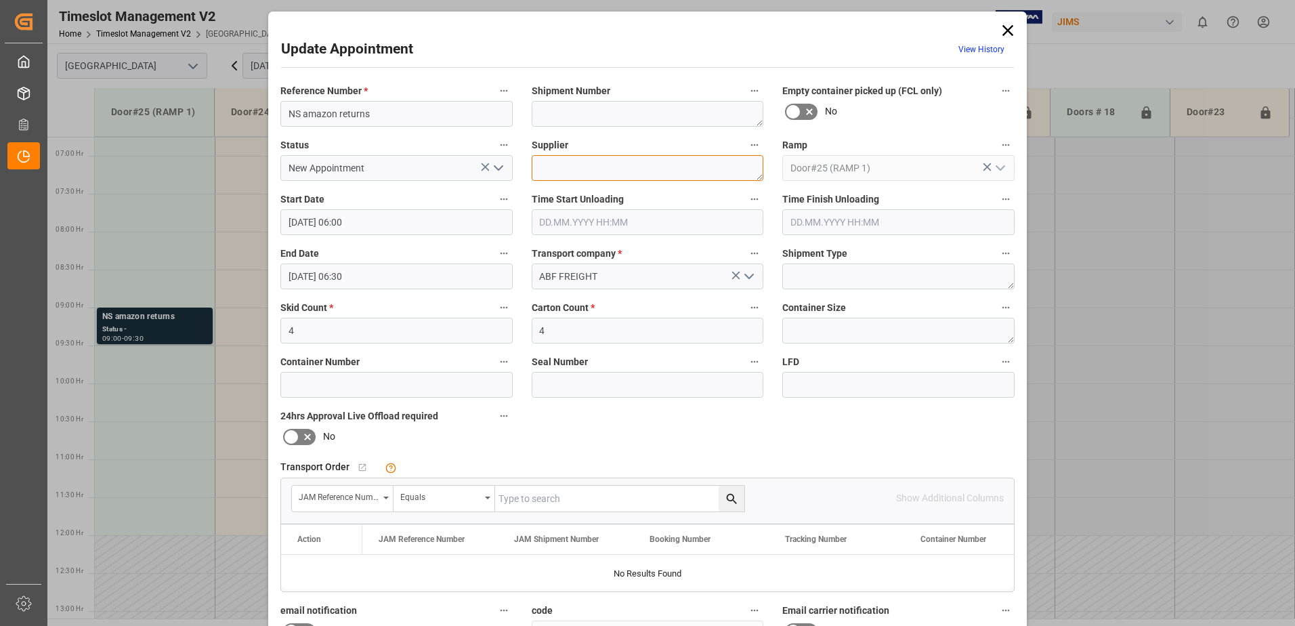
click at [573, 169] on textarea at bounding box center [648, 168] width 232 height 26
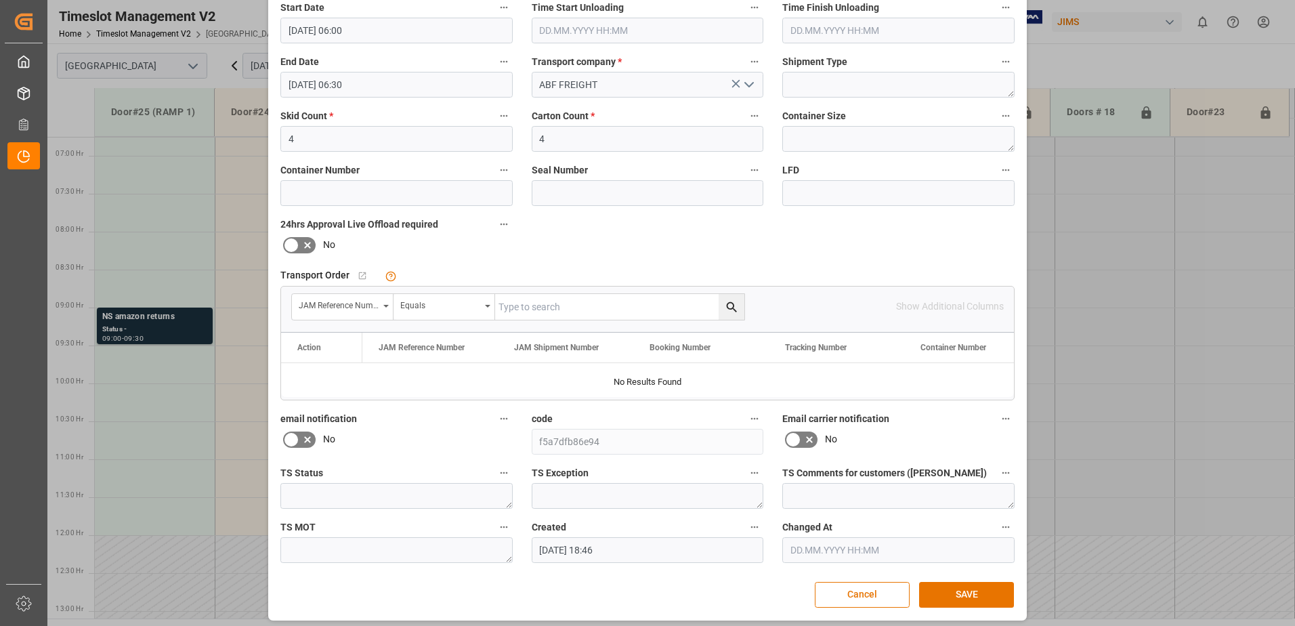
scroll to position [198, 0]
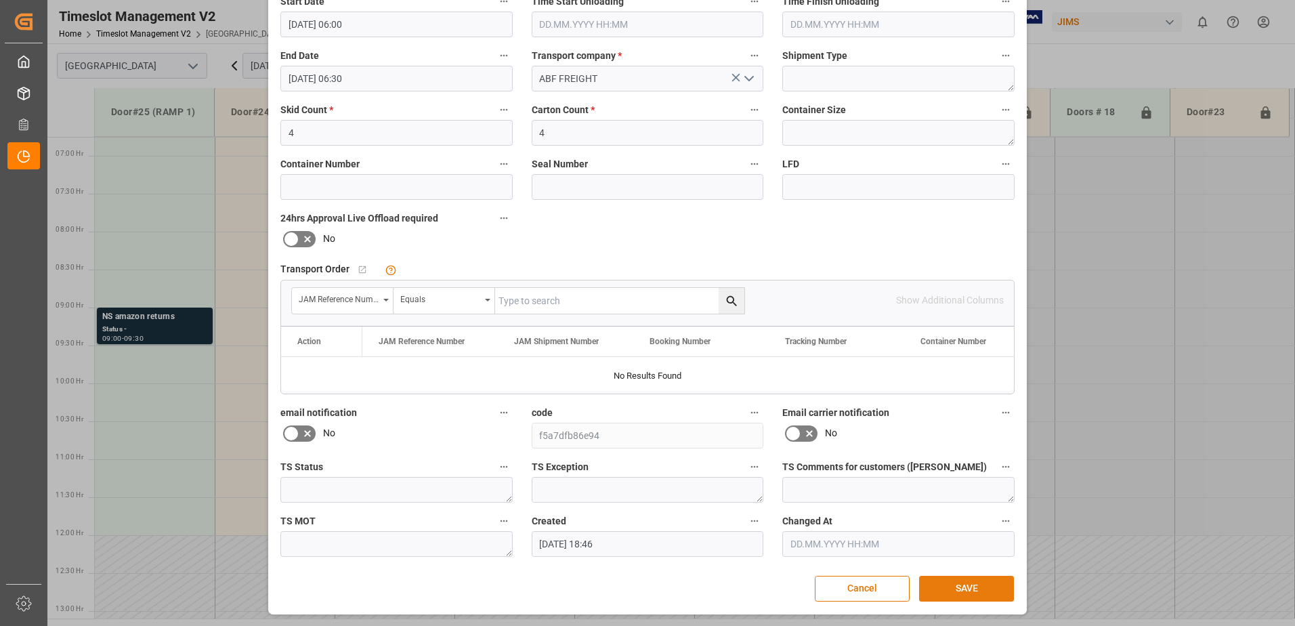
type textarea "AMAZON"
click at [962, 590] on button "SAVE" at bounding box center [966, 589] width 95 height 26
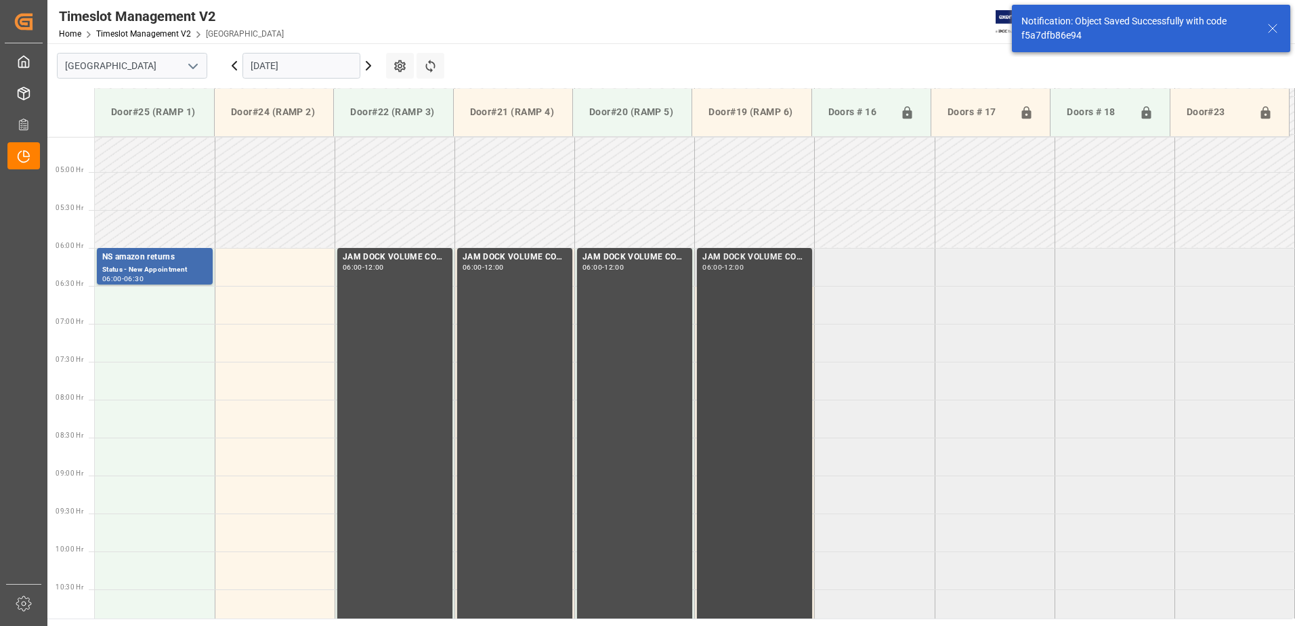
scroll to position [371, 0]
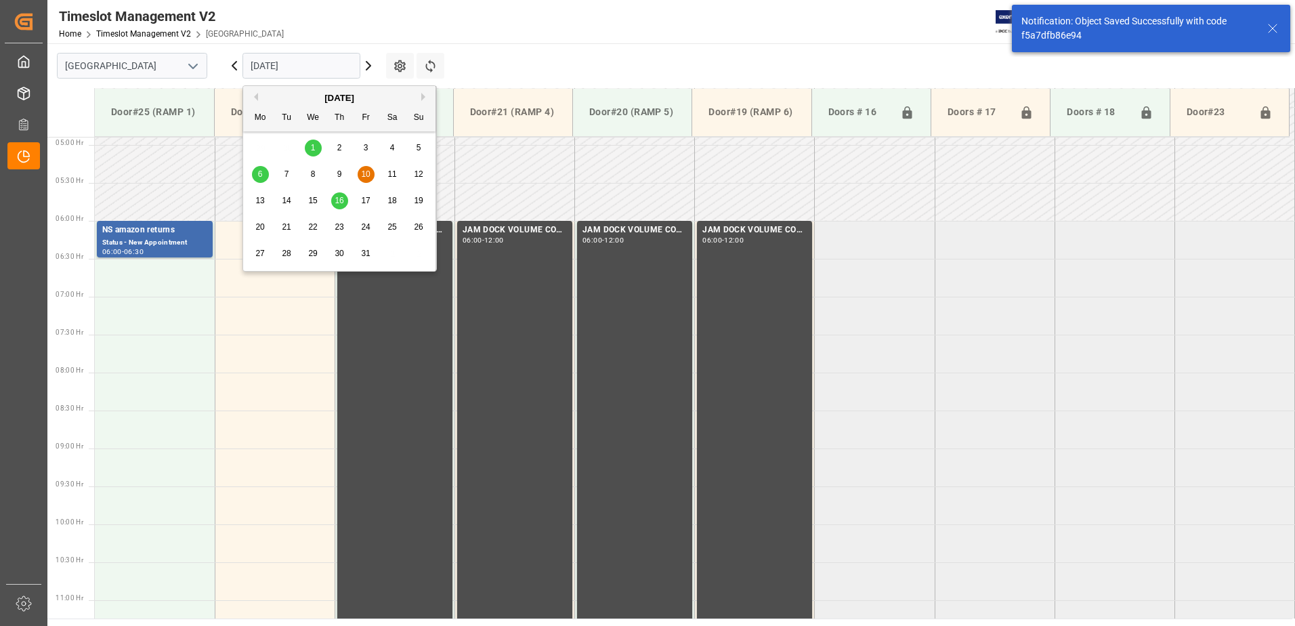
click at [318, 70] on input "[DATE]" at bounding box center [302, 66] width 118 height 26
click at [336, 201] on span "16" at bounding box center [339, 200] width 9 height 9
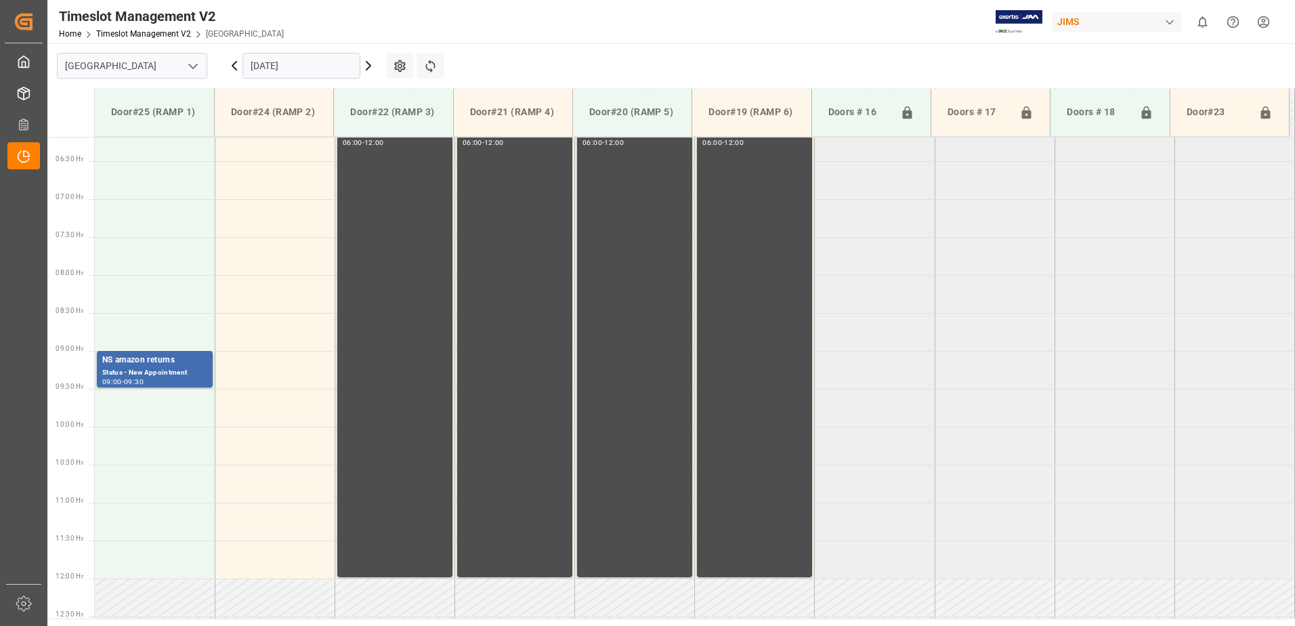
scroll to position [444, 0]
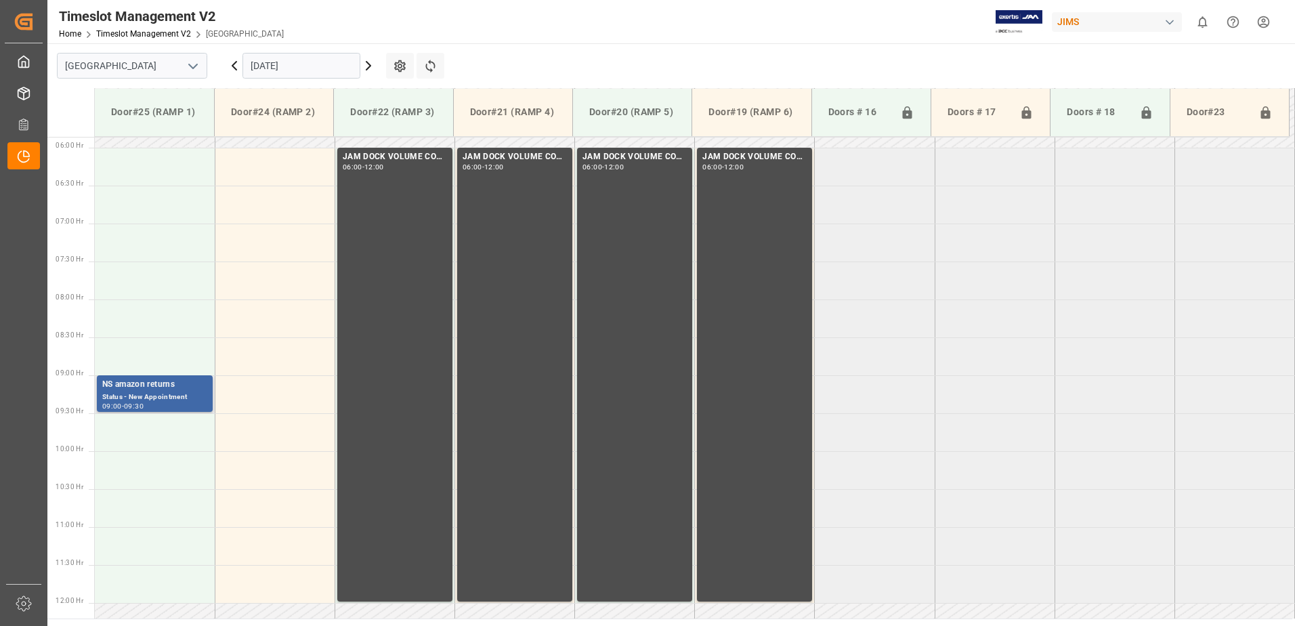
click at [145, 389] on div "NS amazon returns" at bounding box center [154, 385] width 105 height 14
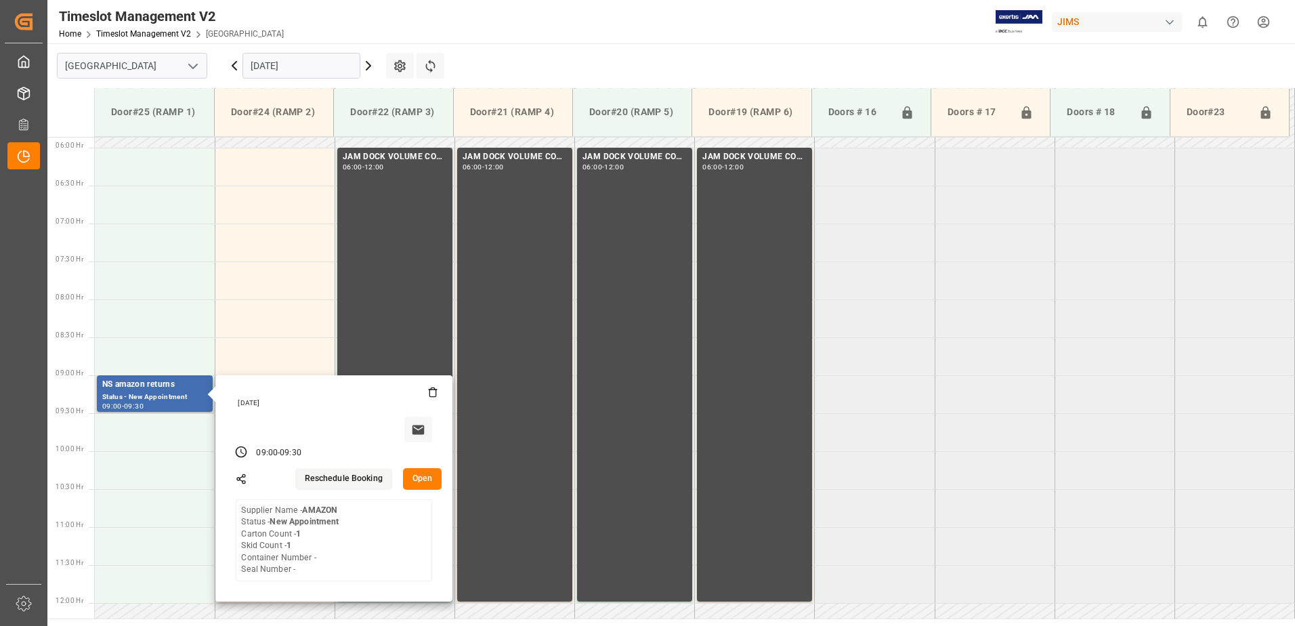
click at [420, 477] on button "Open" at bounding box center [422, 479] width 39 height 22
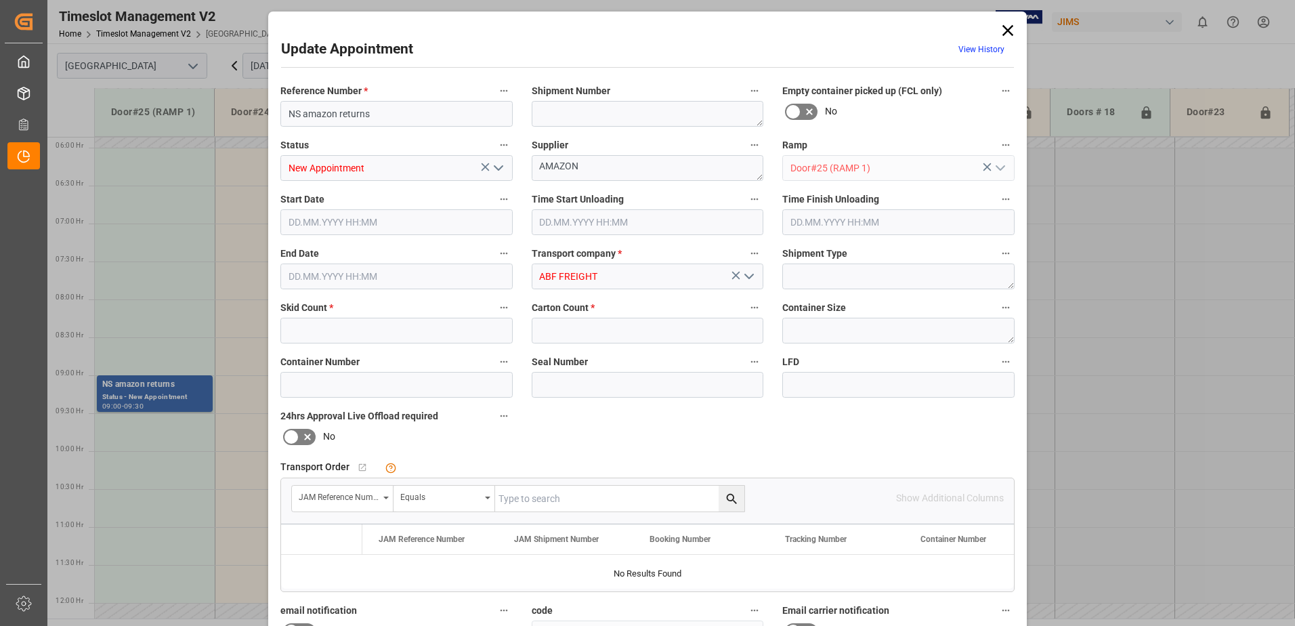
type input "1"
type input "[DATE] 09:00"
type input "[DATE] 09:30"
type input "[DATE] 17:02"
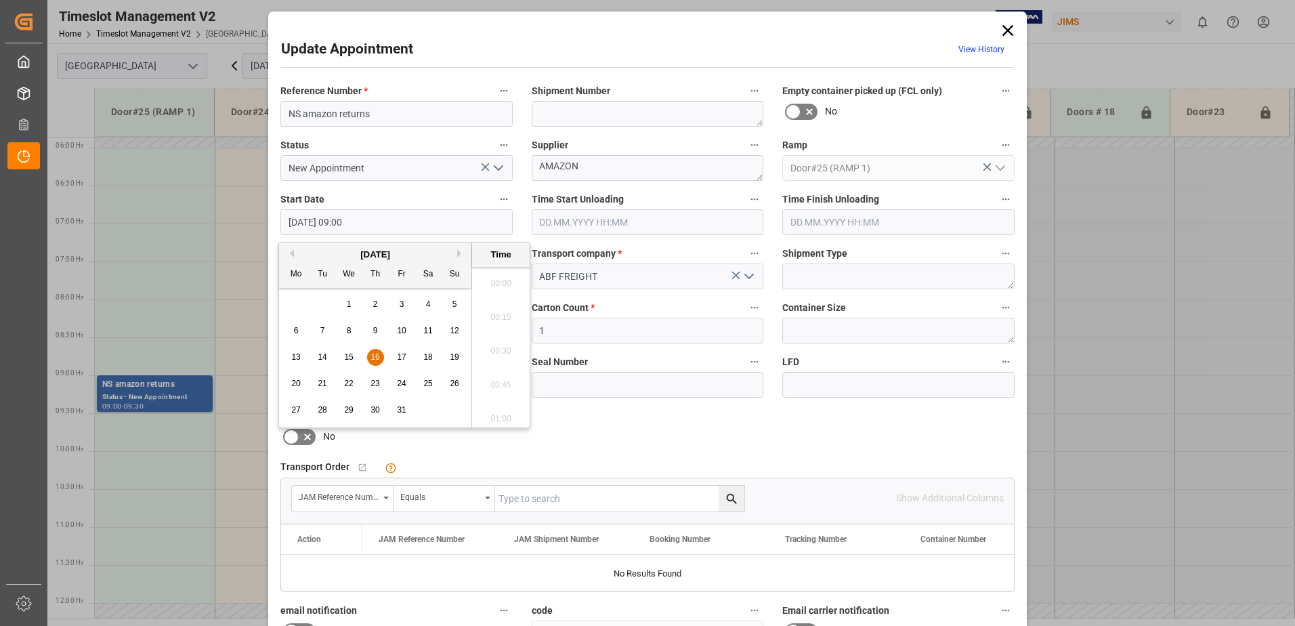
click at [408, 222] on input "[DATE] 09:00" at bounding box center [396, 222] width 232 height 26
click at [377, 358] on span "16" at bounding box center [375, 356] width 9 height 9
click at [494, 279] on li "06:00" at bounding box center [501, 279] width 58 height 34
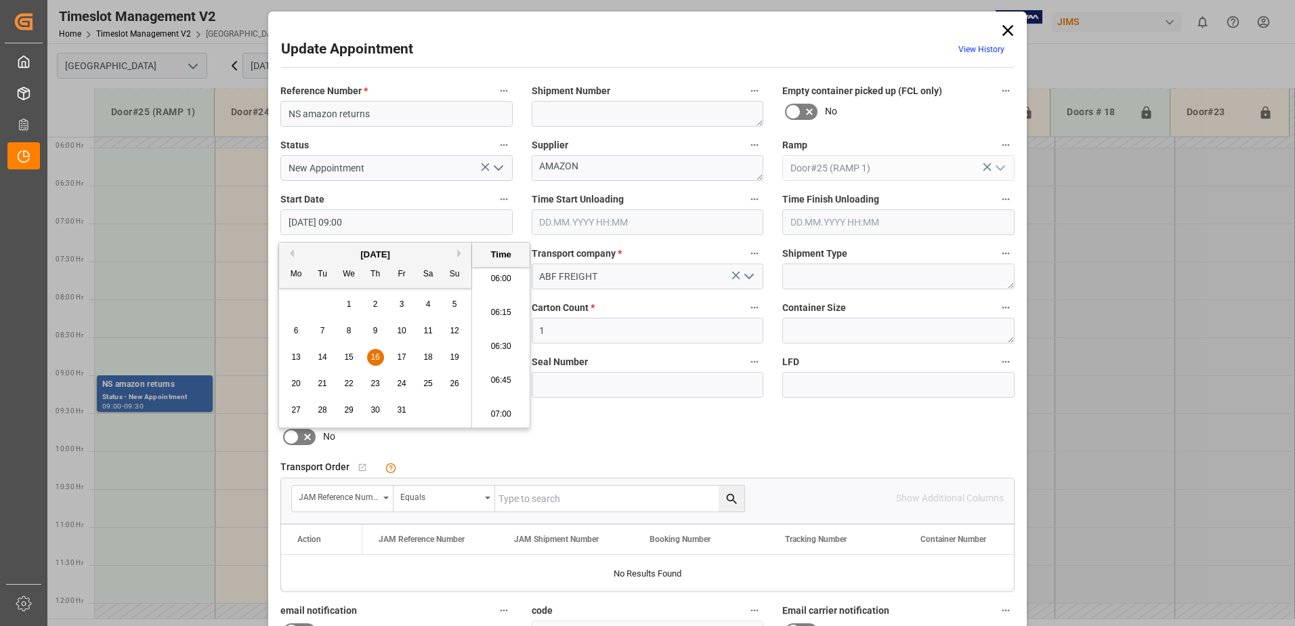
type input "[DATE] 06:00"
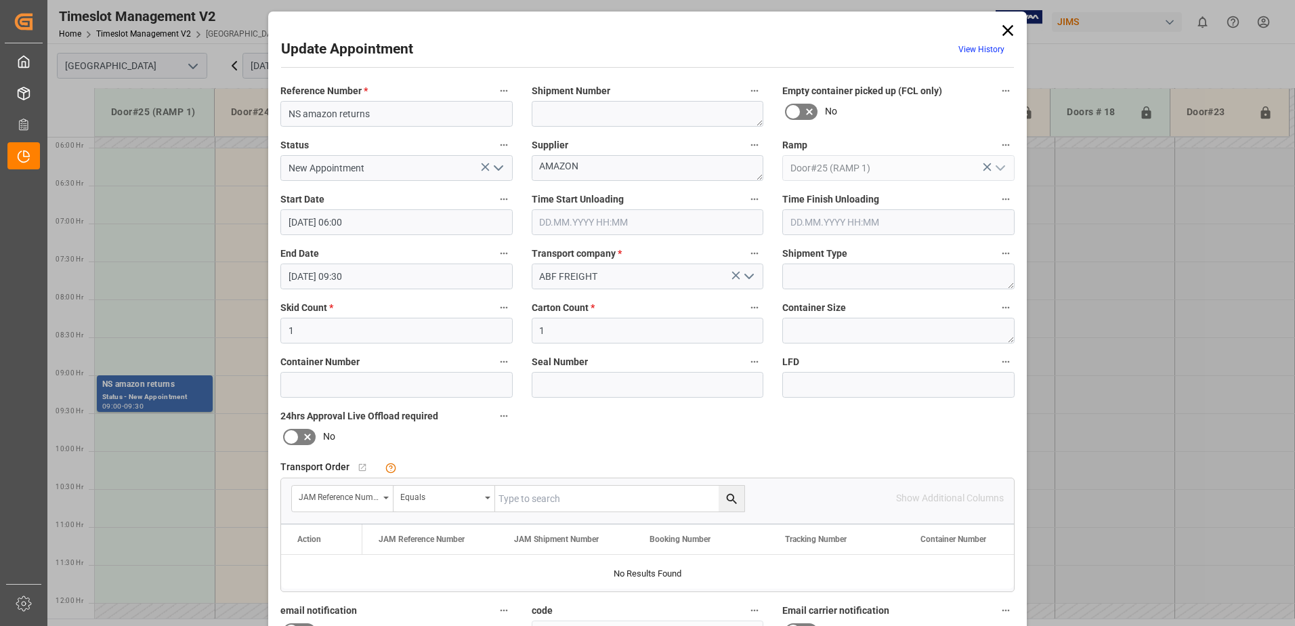
click at [384, 276] on input "[DATE] 09:30" at bounding box center [396, 277] width 232 height 26
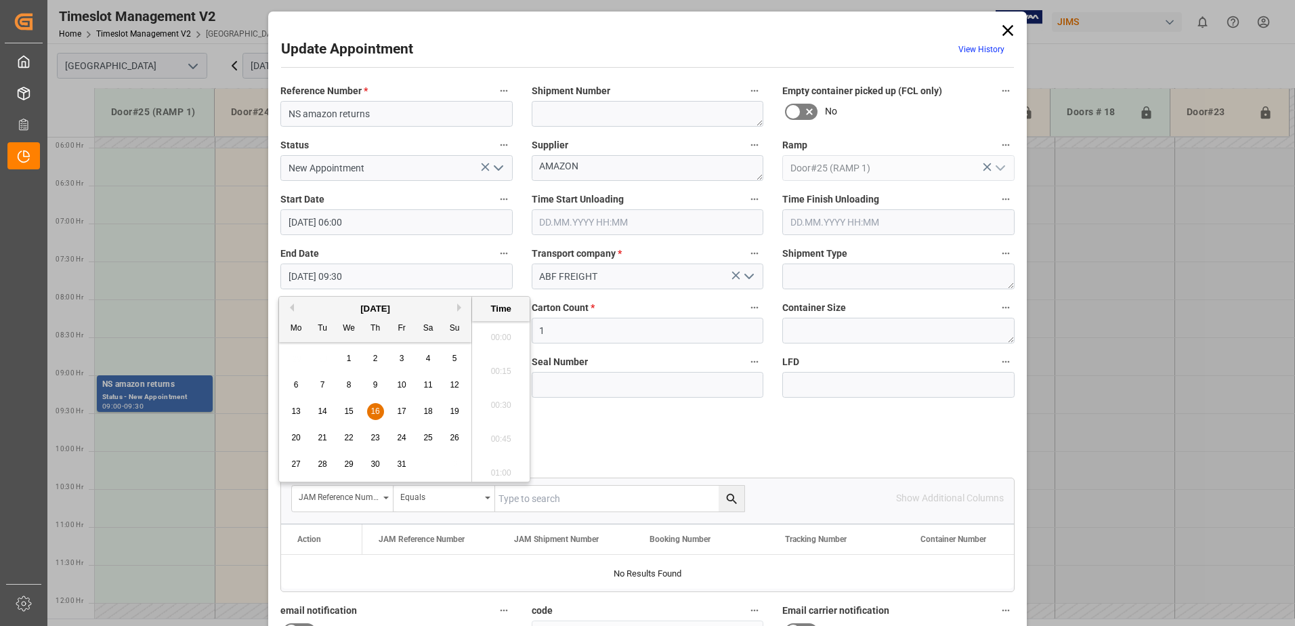
scroll to position [1224, 0]
click at [373, 413] on span "16" at bounding box center [375, 410] width 9 height 9
click at [497, 398] on li "06:30" at bounding box center [501, 401] width 58 height 34
type input "[DATE] 06:30"
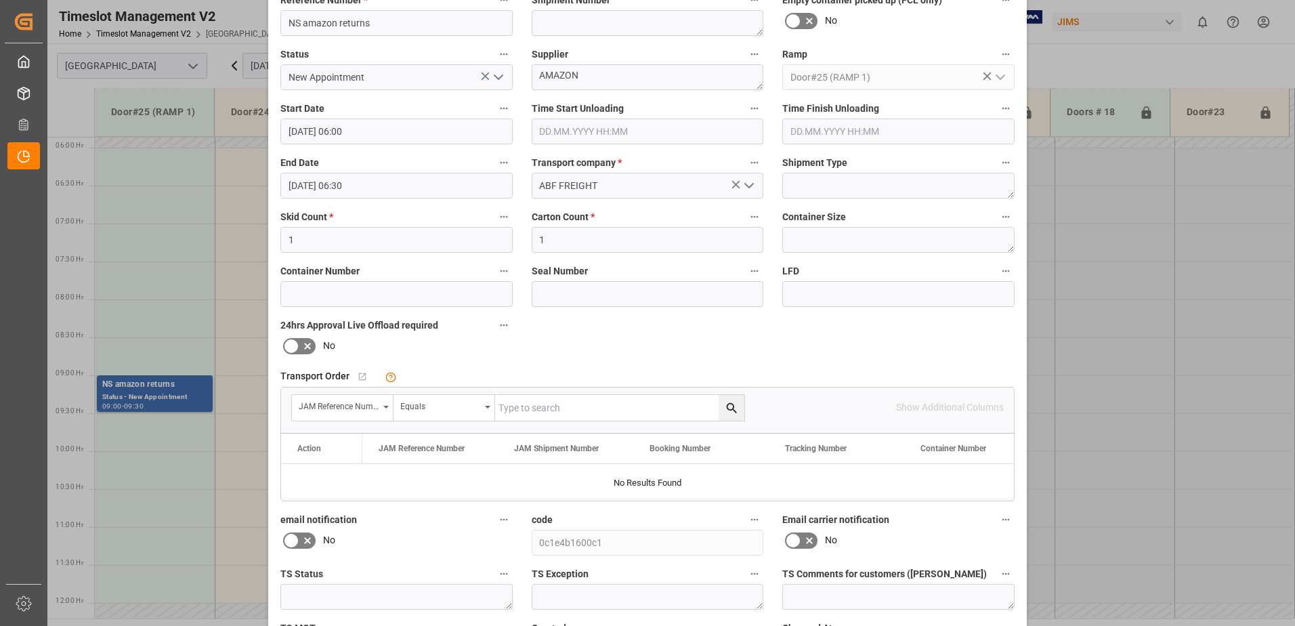
scroll to position [198, 0]
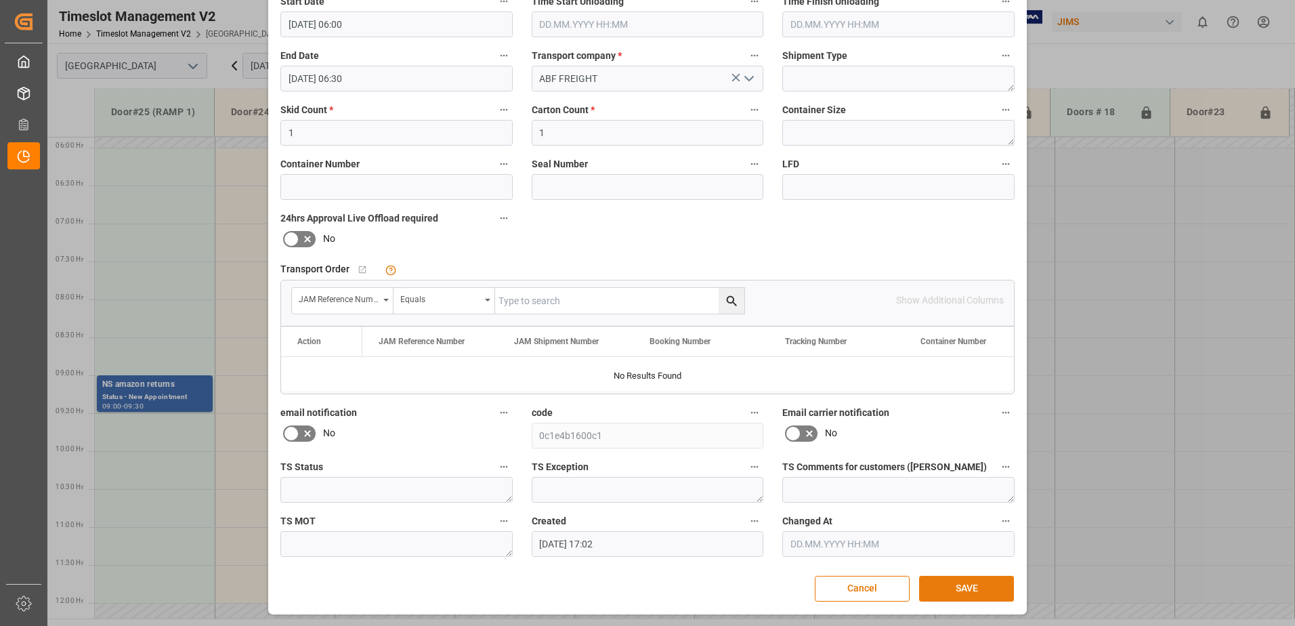
click at [988, 590] on button "SAVE" at bounding box center [966, 589] width 95 height 26
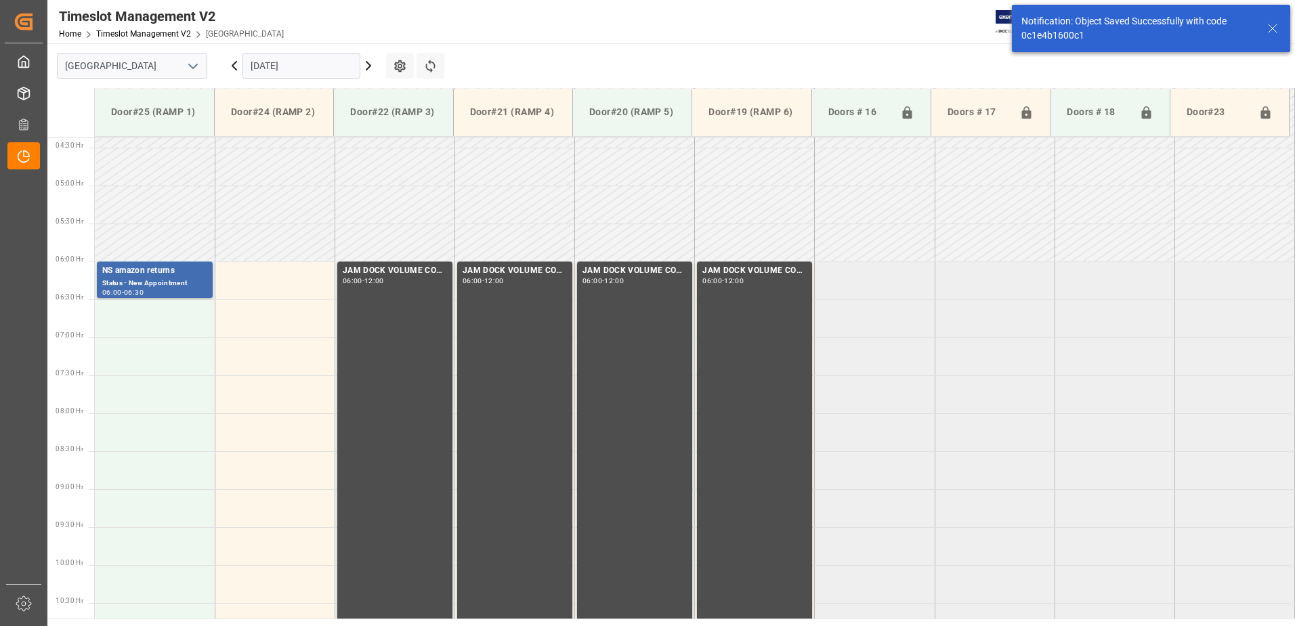
scroll to position [371, 0]
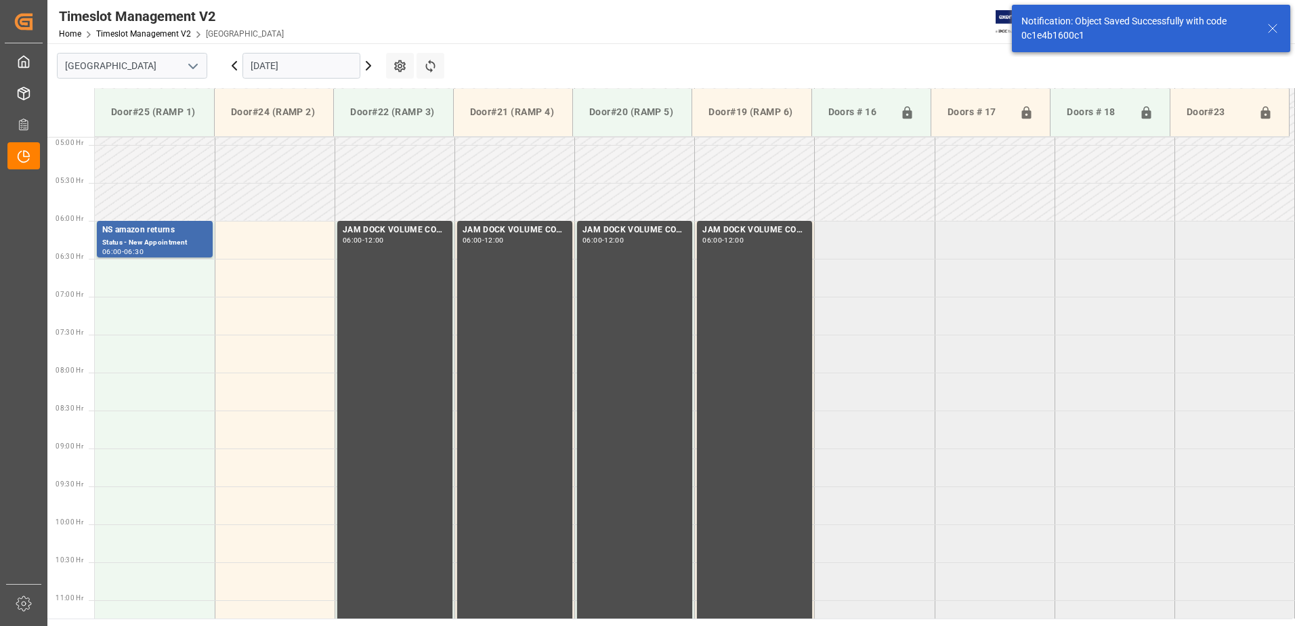
click at [310, 67] on input "[DATE]" at bounding box center [302, 66] width 118 height 26
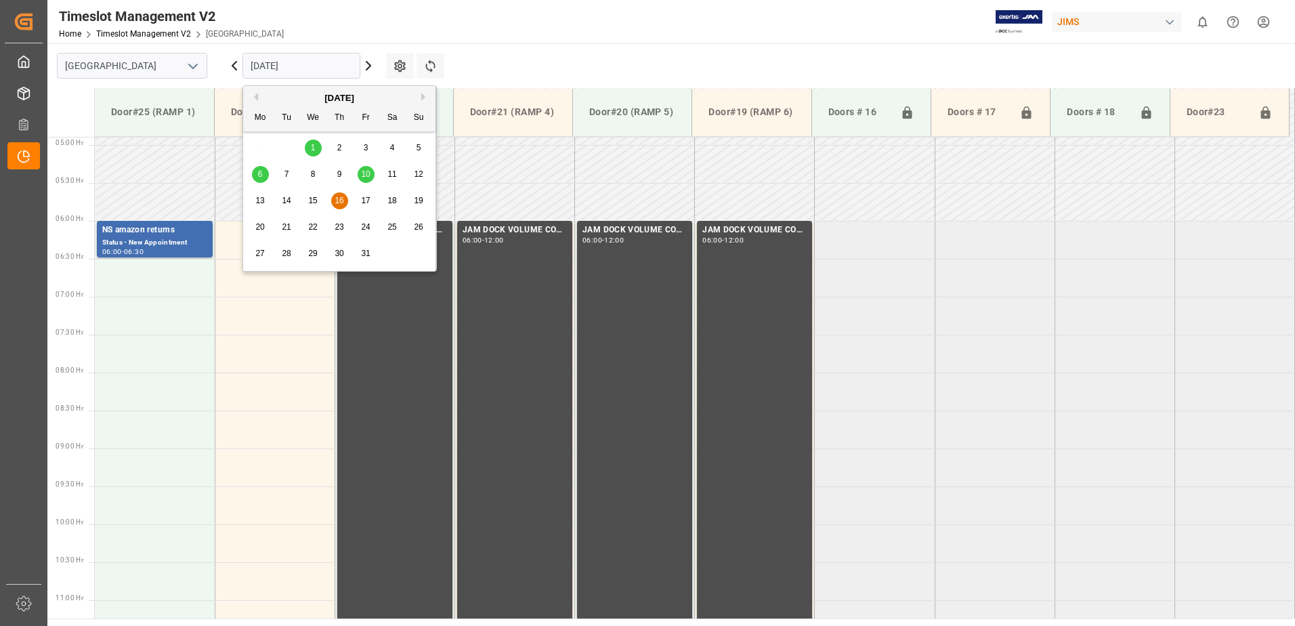
click at [260, 173] on span "6" at bounding box center [260, 173] width 5 height 9
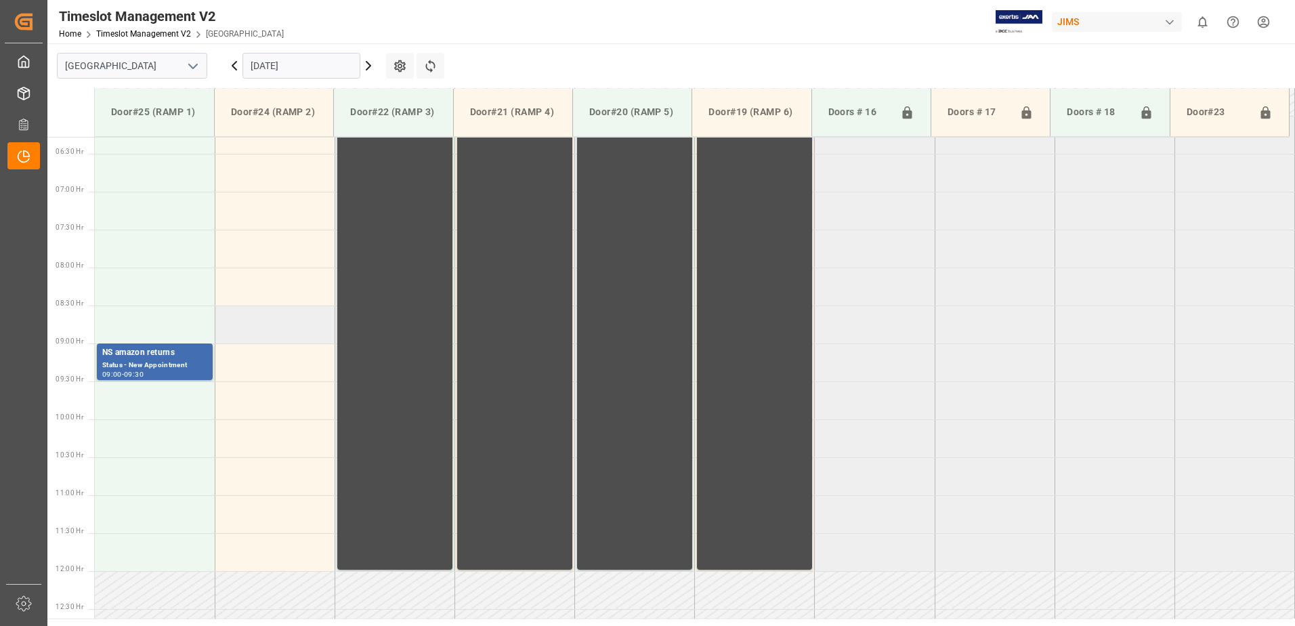
scroll to position [444, 0]
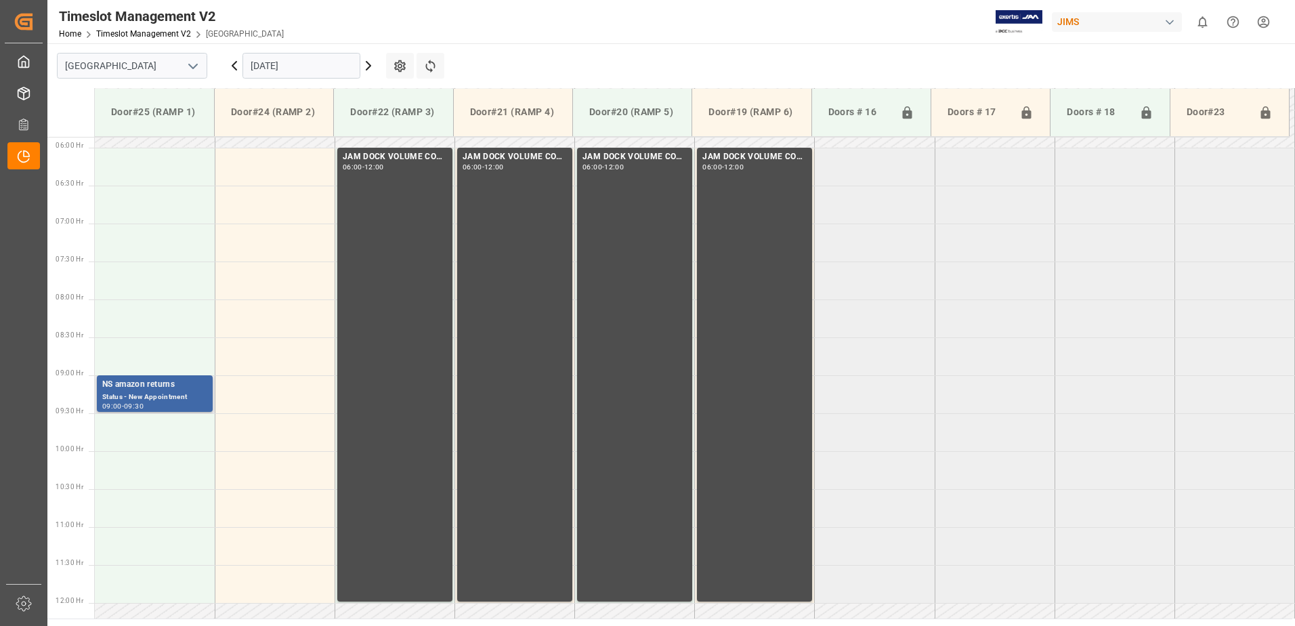
click at [139, 387] on div "NS amazon returns" at bounding box center [154, 385] width 105 height 14
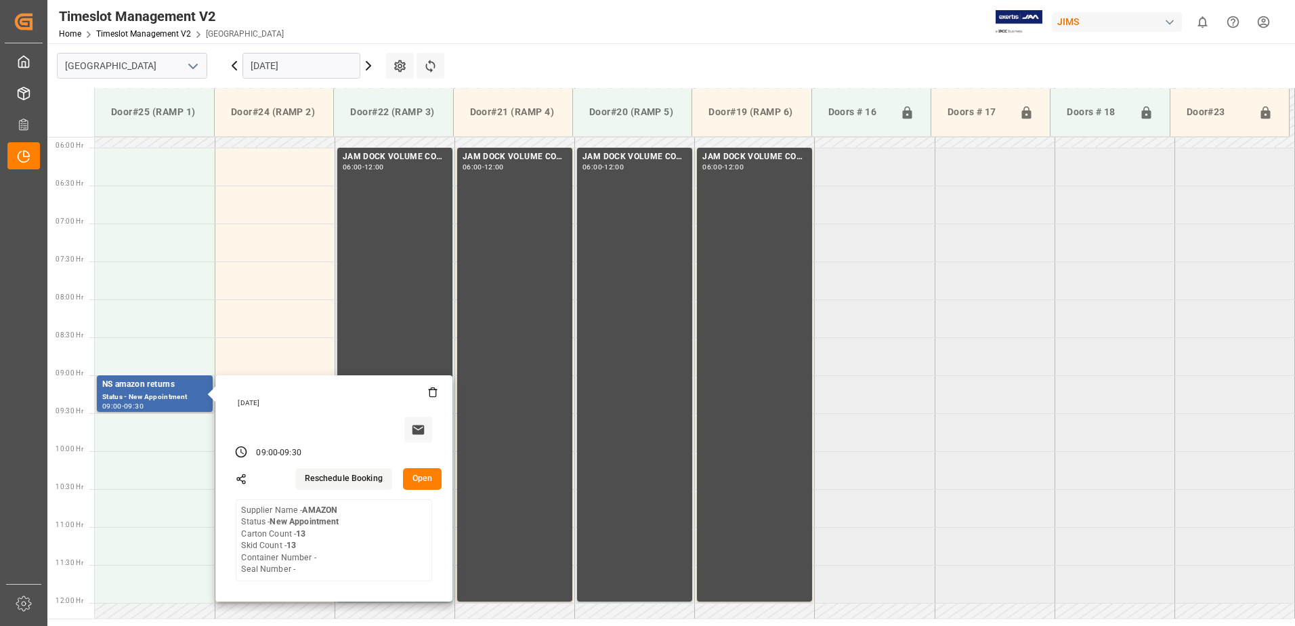
click at [422, 481] on button "Open" at bounding box center [422, 479] width 39 height 22
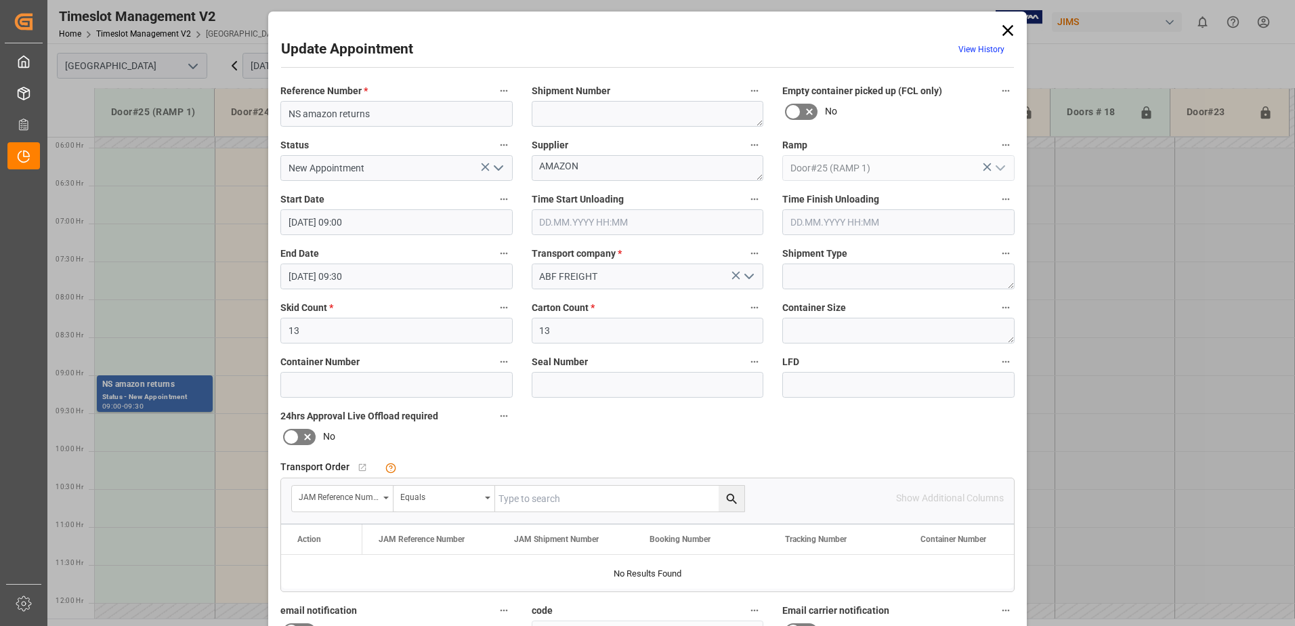
click at [395, 224] on input "[DATE] 09:00" at bounding box center [396, 222] width 232 height 26
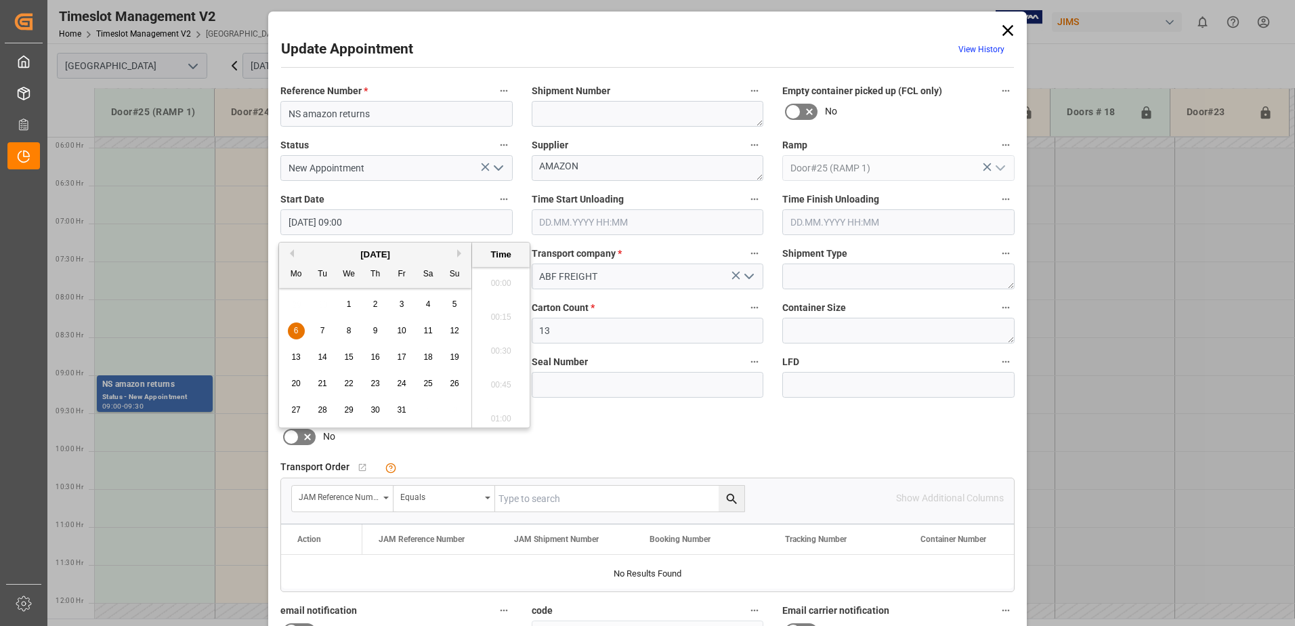
scroll to position [1156, 0]
click at [297, 329] on span "6" at bounding box center [296, 330] width 5 height 9
click at [497, 278] on li "06:00" at bounding box center [501, 279] width 58 height 34
type input "[DATE] 06:00"
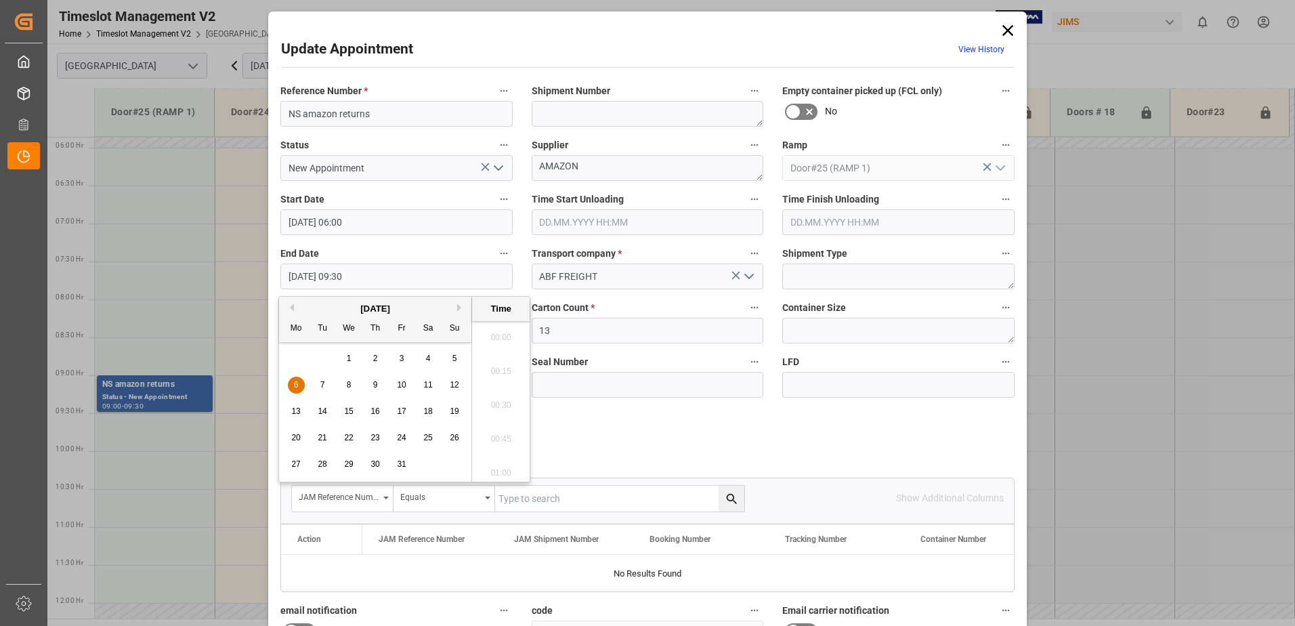
click at [374, 274] on input "[DATE] 09:30" at bounding box center [396, 277] width 232 height 26
click at [295, 382] on span "6" at bounding box center [296, 384] width 5 height 9
click at [499, 335] on li "06:30" at bounding box center [501, 333] width 58 height 34
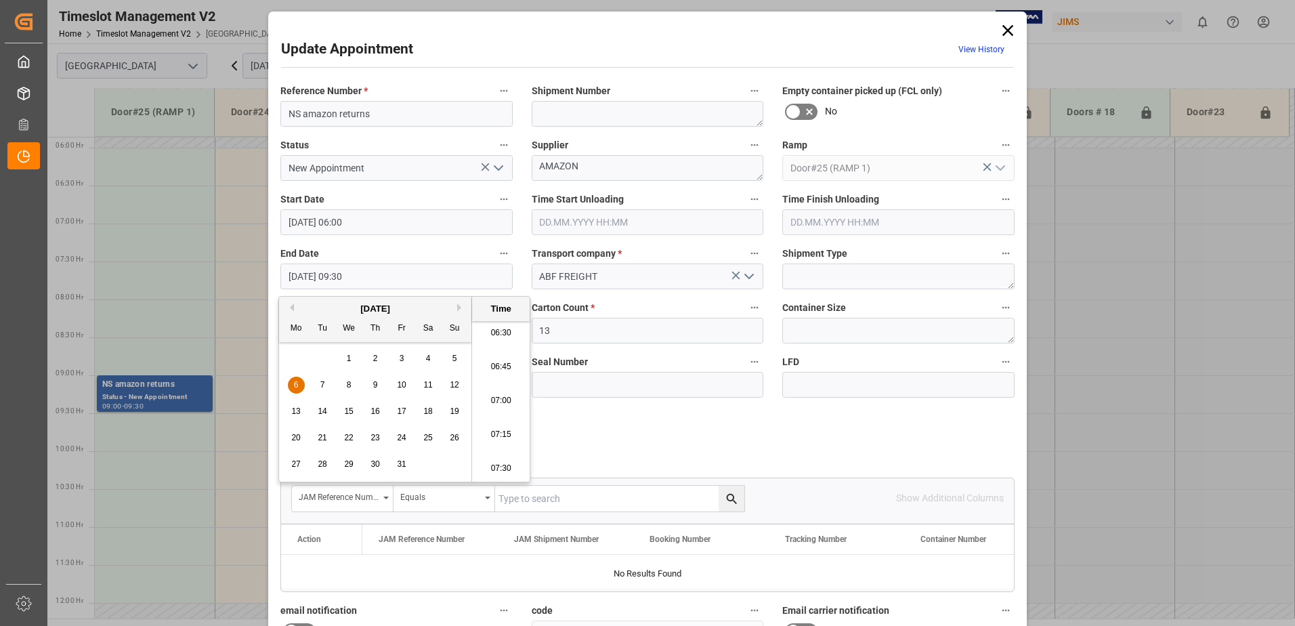
type input "[DATE] 06:30"
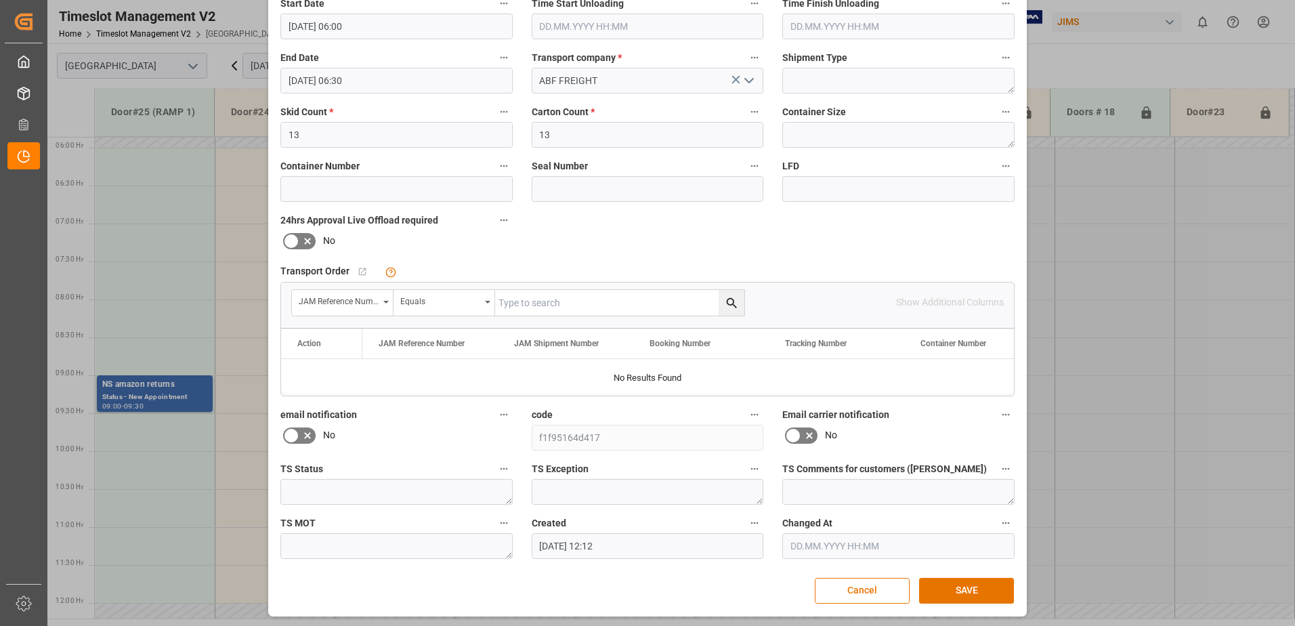
scroll to position [198, 0]
click at [961, 585] on button "SAVE" at bounding box center [966, 589] width 95 height 26
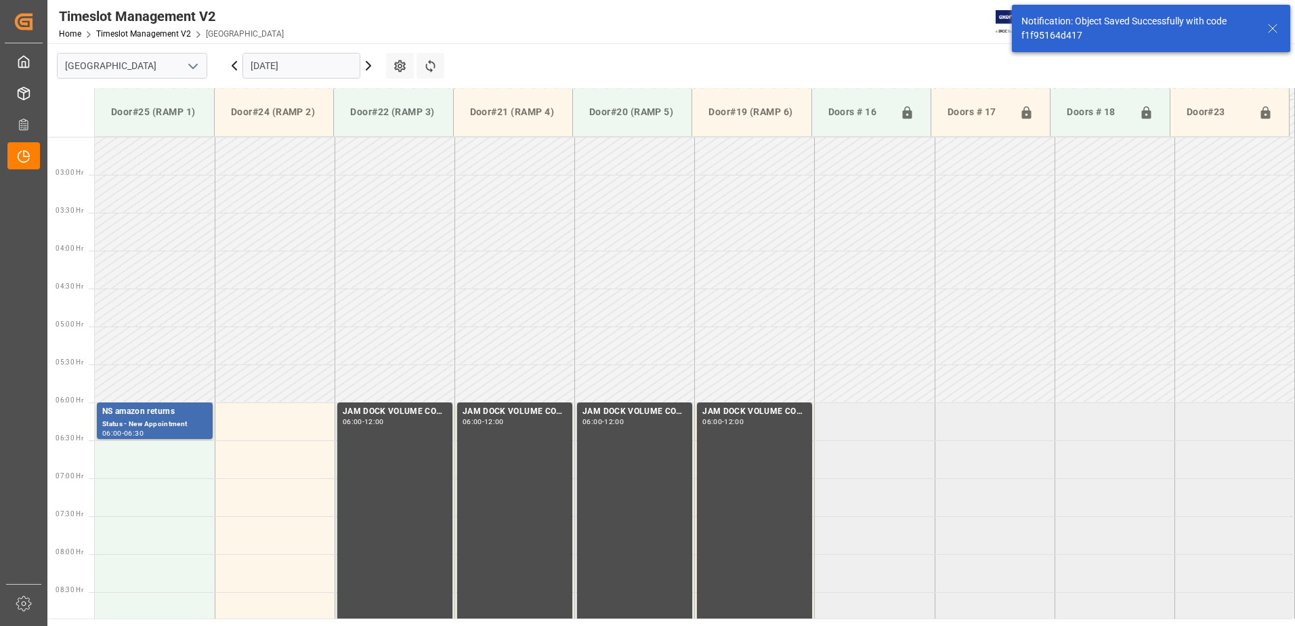
scroll to position [168, 0]
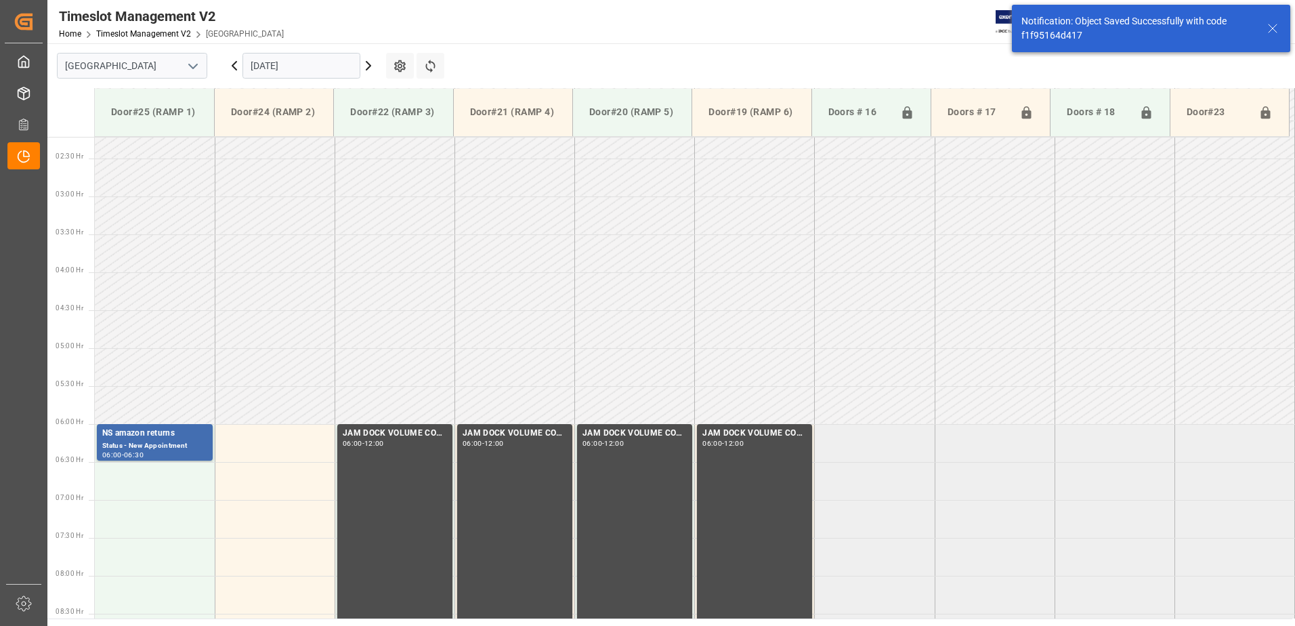
click at [318, 69] on input "[DATE]" at bounding box center [302, 66] width 118 height 26
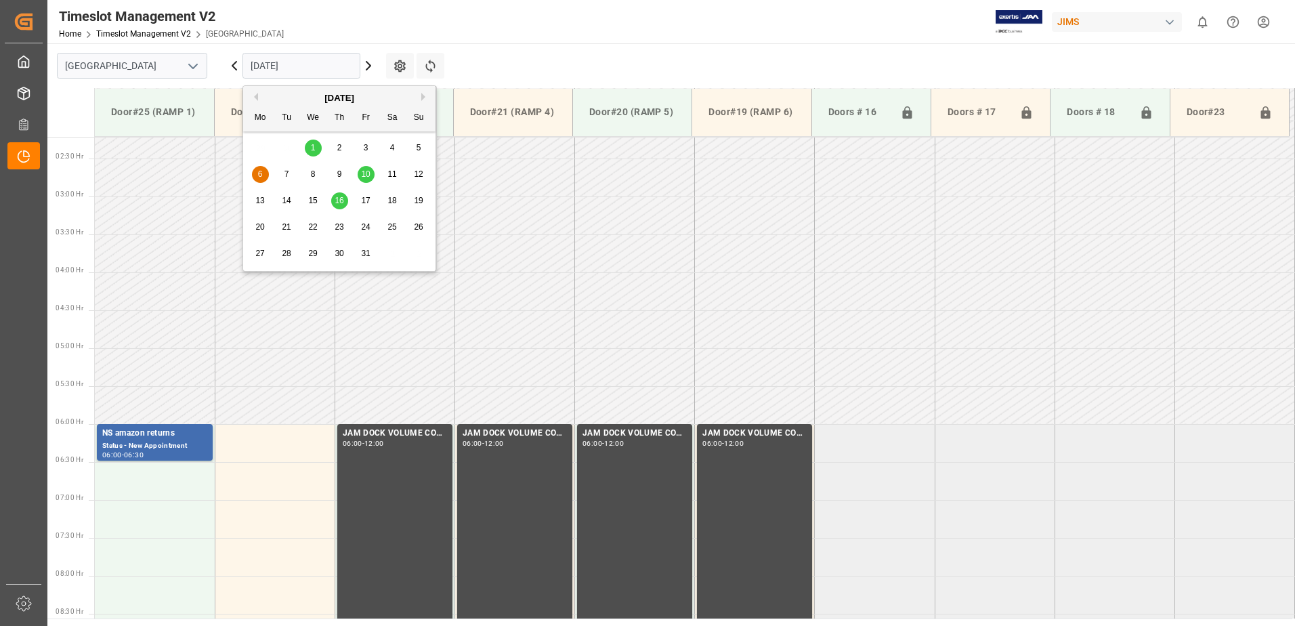
click at [314, 150] on span "1" at bounding box center [313, 147] width 5 height 9
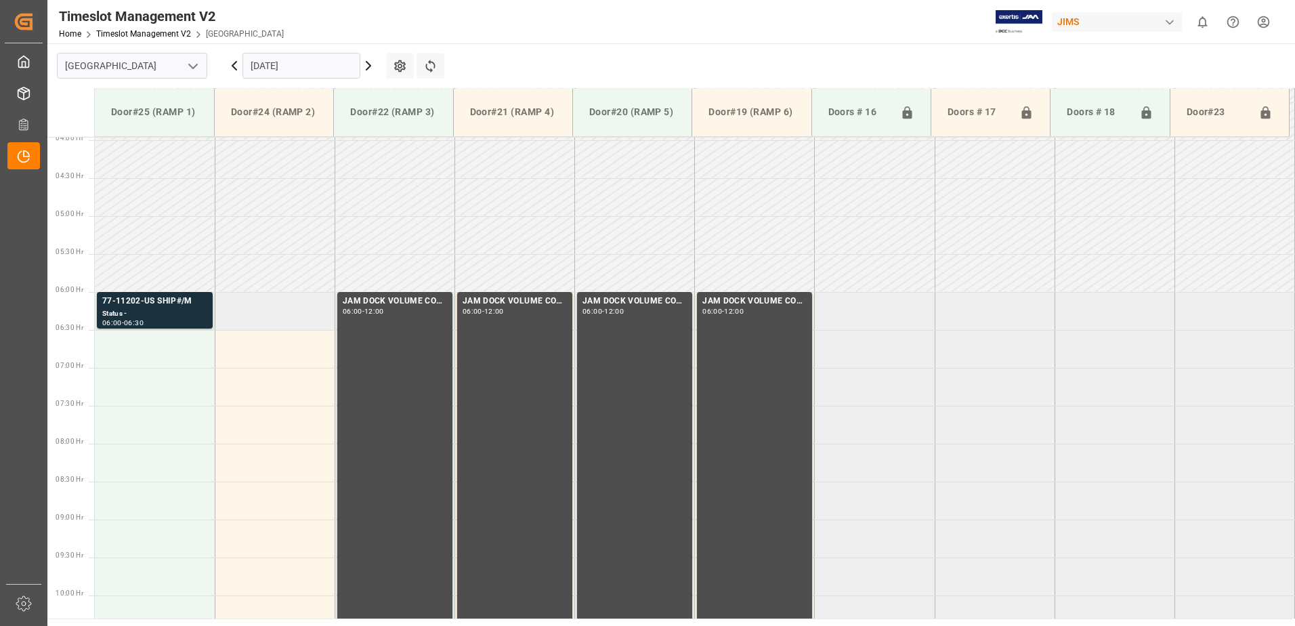
scroll to position [324, 0]
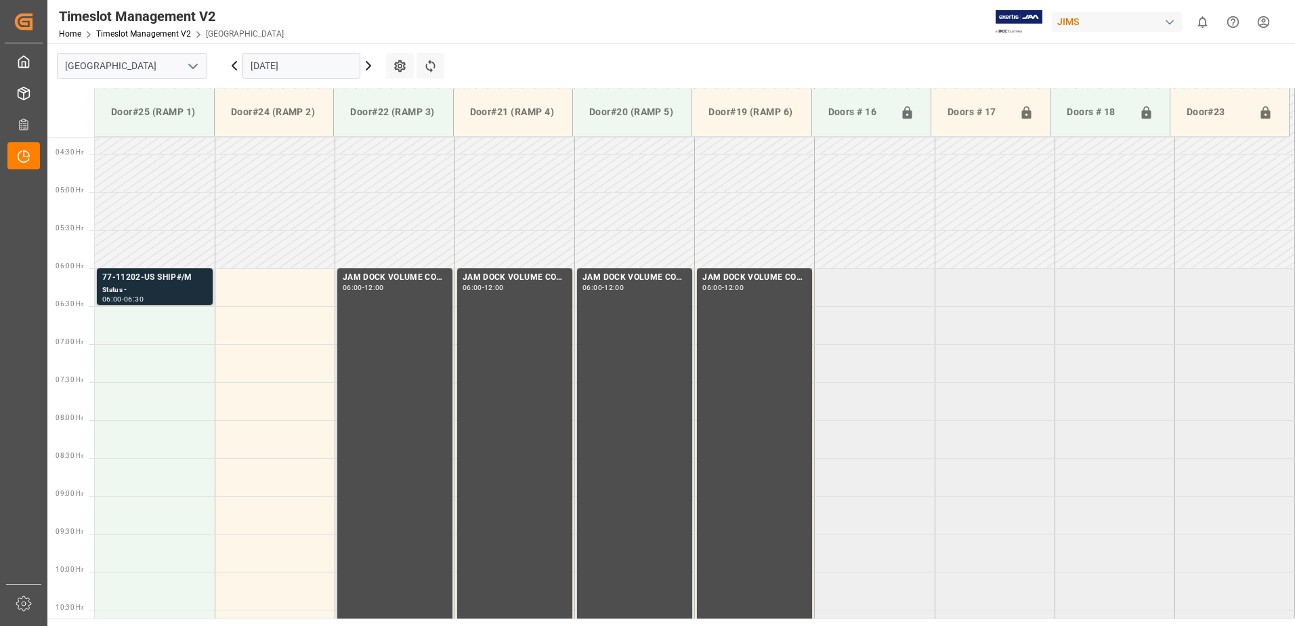
click at [135, 284] on div "77-11202-US SHIP#/M" at bounding box center [154, 278] width 105 height 14
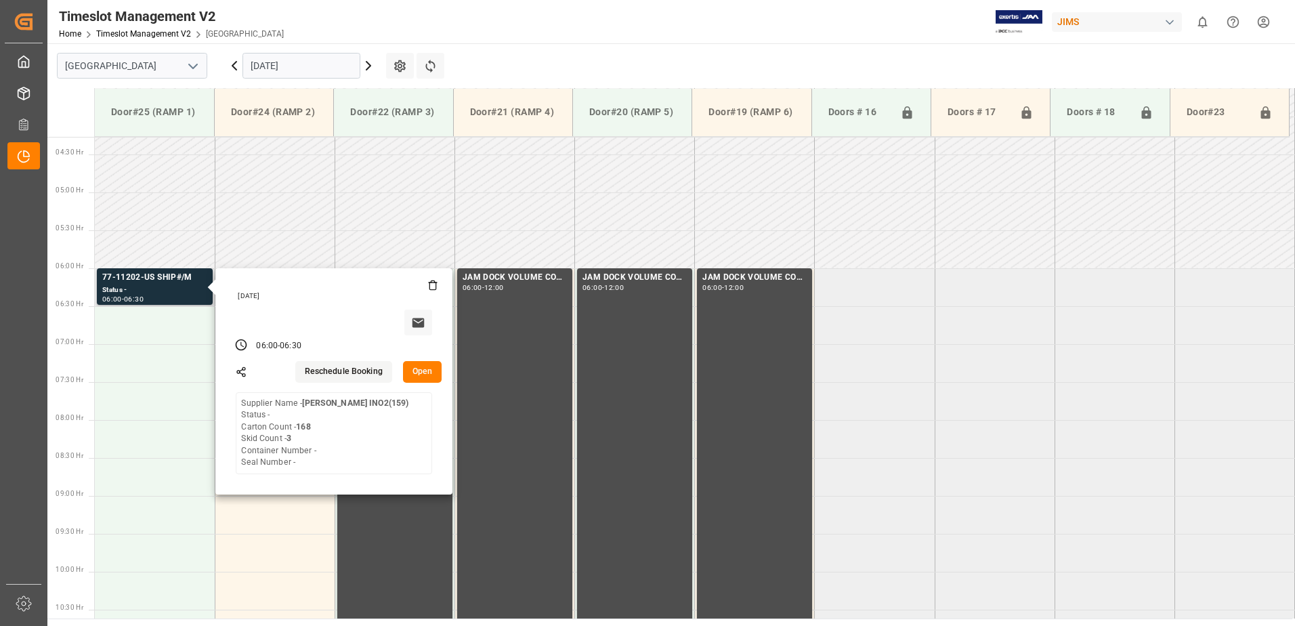
click at [422, 368] on button "Open" at bounding box center [422, 372] width 39 height 22
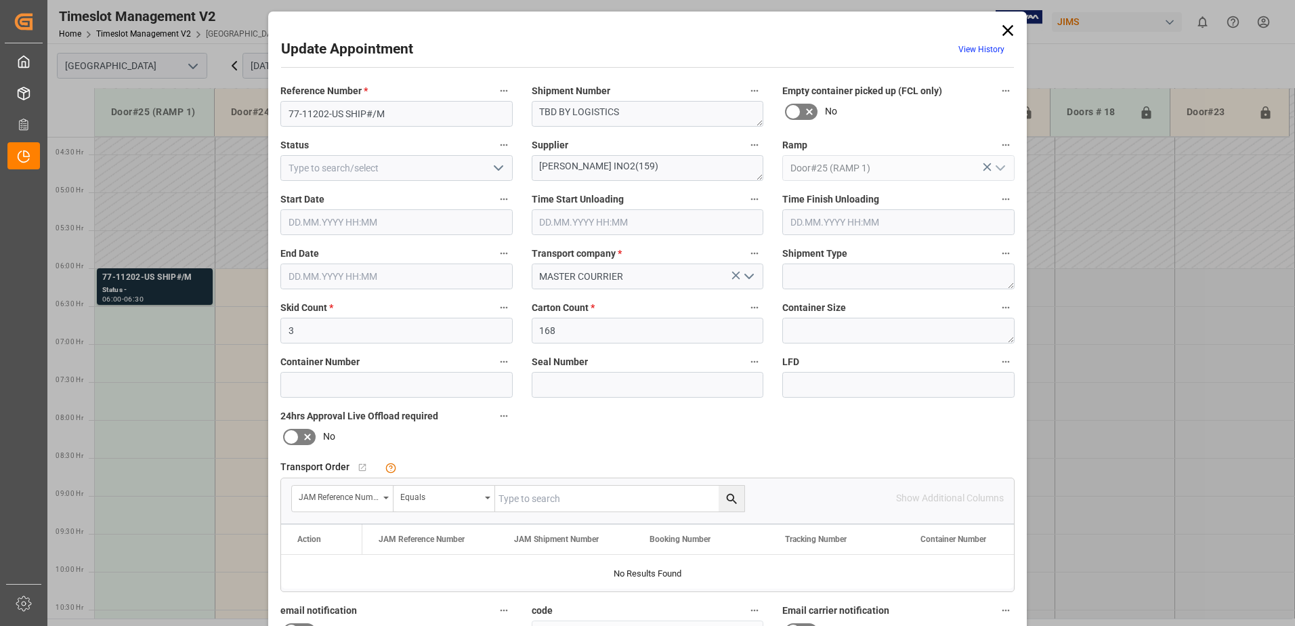
type input "[DATE] 06:00"
type input "[DATE] 06:30"
type input "[DATE] 20:49"
click at [1006, 28] on icon at bounding box center [1007, 30] width 19 height 19
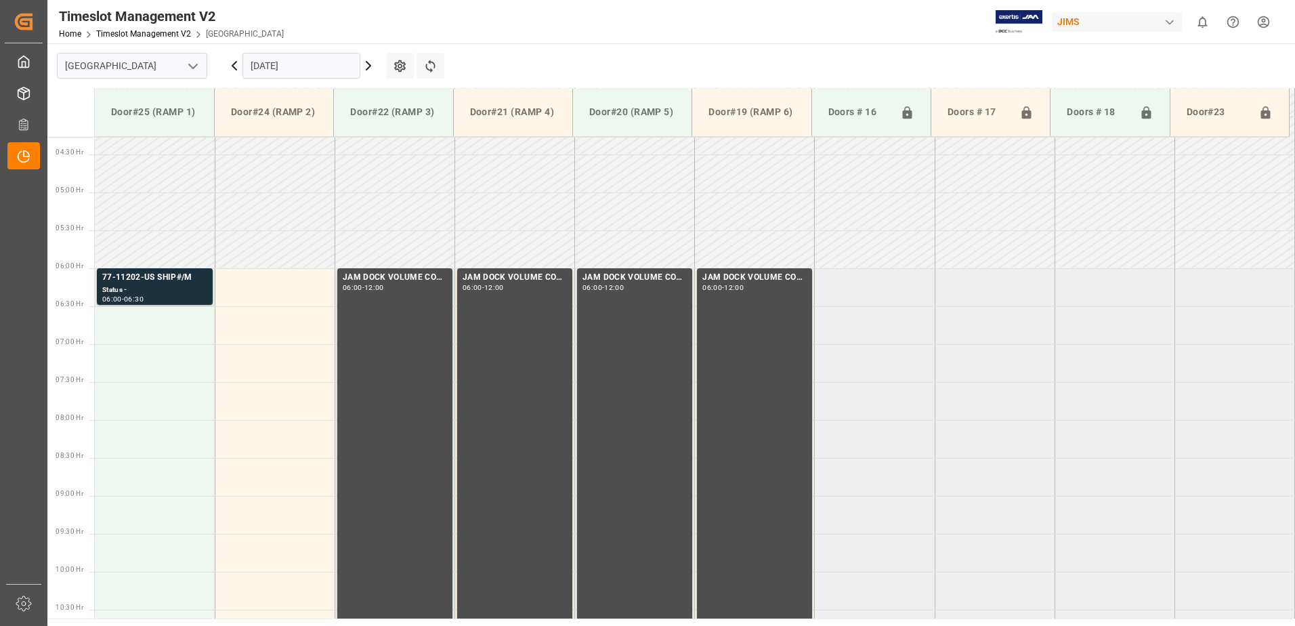
click at [324, 70] on input "[DATE]" at bounding box center [302, 66] width 118 height 26
click at [651, 61] on main "[GEOGRAPHIC_DATA] [DATE] Settings Refresh Time Slots Door#25 (RAMP 1) Door#24 (…" at bounding box center [669, 330] width 1245 height 575
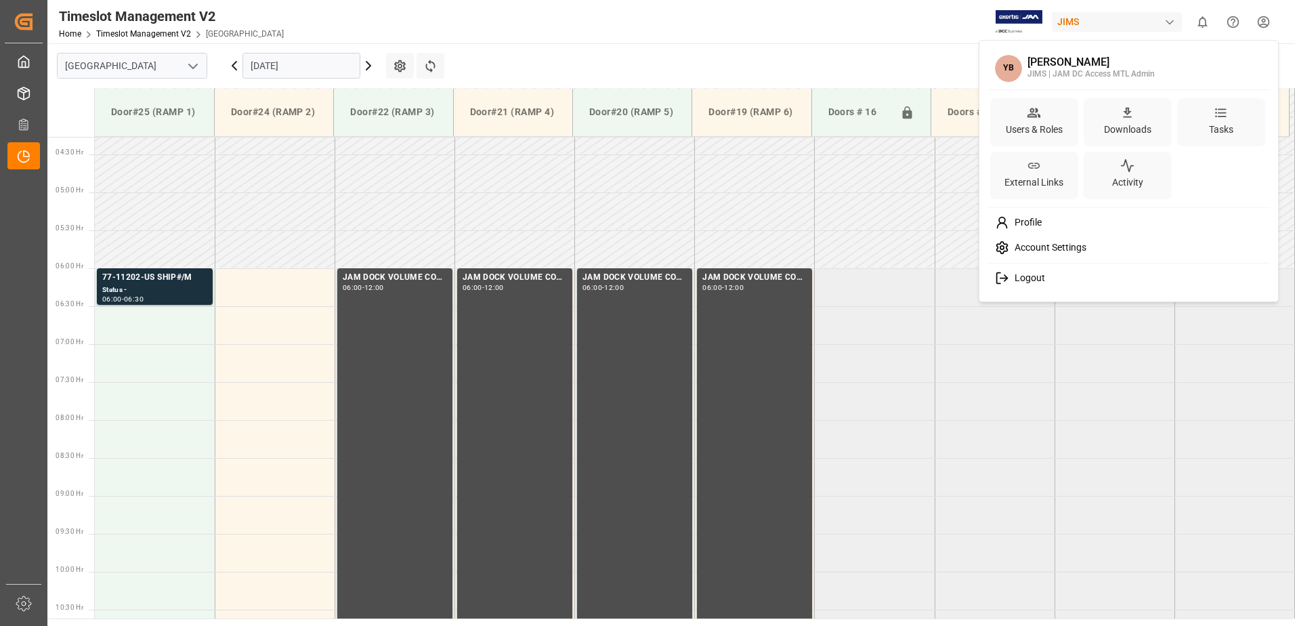
click at [1263, 23] on html "Created by potrace 1.15, written by [PERSON_NAME] [DATE]-[DATE] Created by potr…" at bounding box center [647, 313] width 1295 height 626
click at [1020, 278] on span "Logout" at bounding box center [1027, 278] width 36 height 12
